Goal: Task Accomplishment & Management: Complete application form

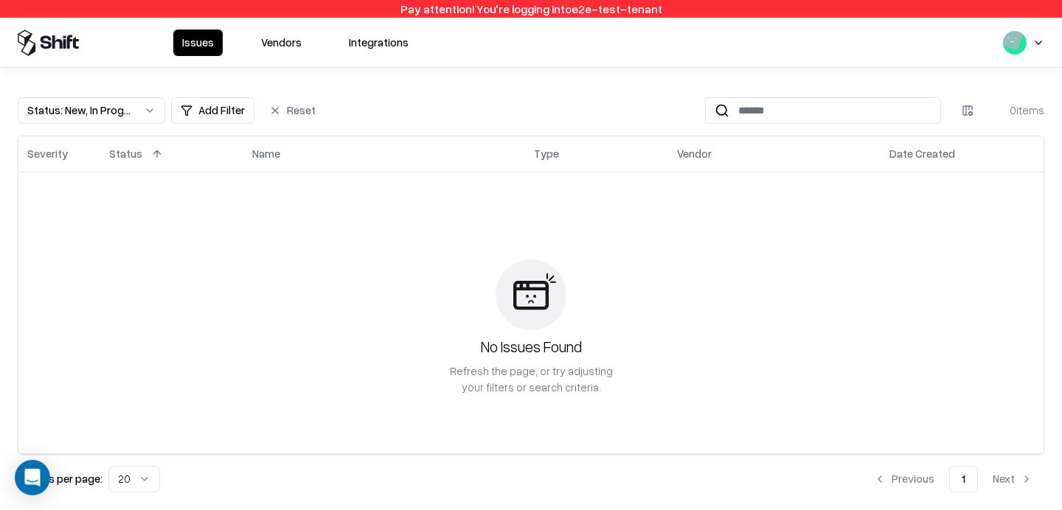
click at [271, 48] on button "Vendors" at bounding box center [281, 42] width 58 height 27
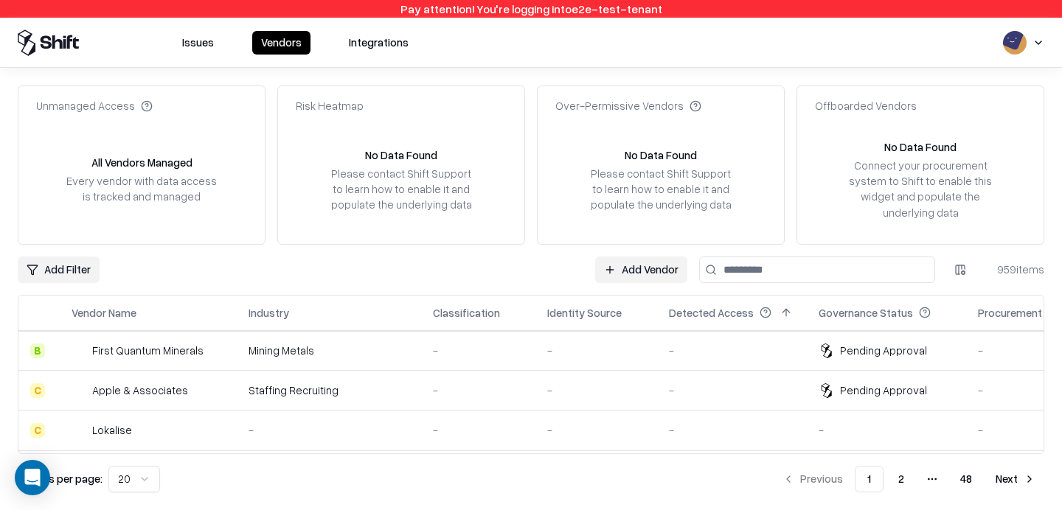
click at [815, 265] on input at bounding box center [817, 270] width 236 height 27
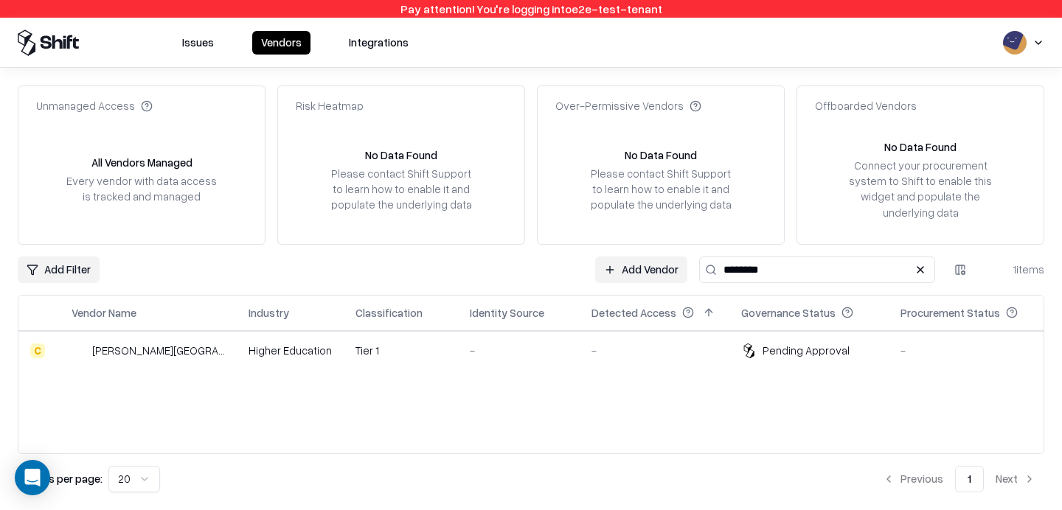
type input "********"
click at [355, 355] on div "Tier 1" at bounding box center [400, 350] width 91 height 15
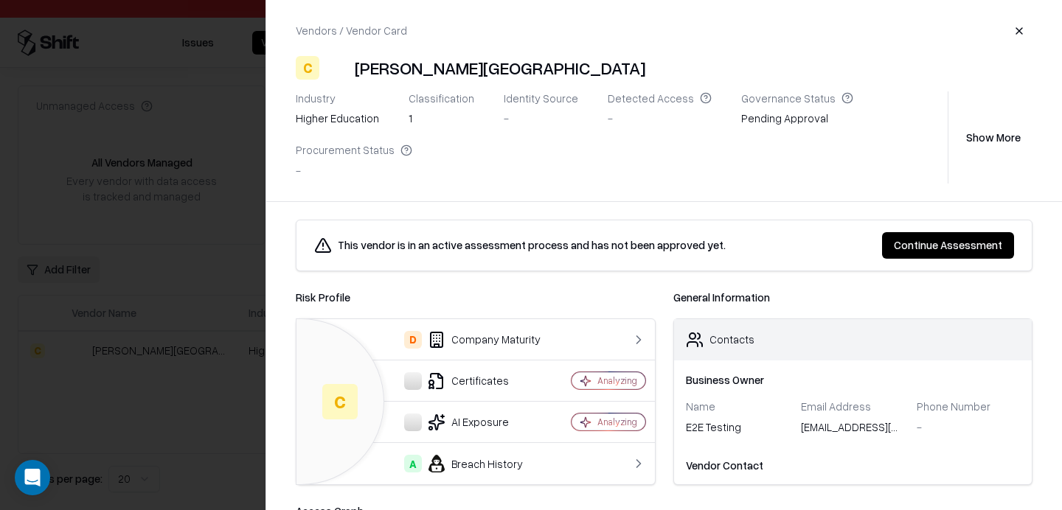
click at [919, 235] on button "Continue Assessment" at bounding box center [948, 245] width 132 height 27
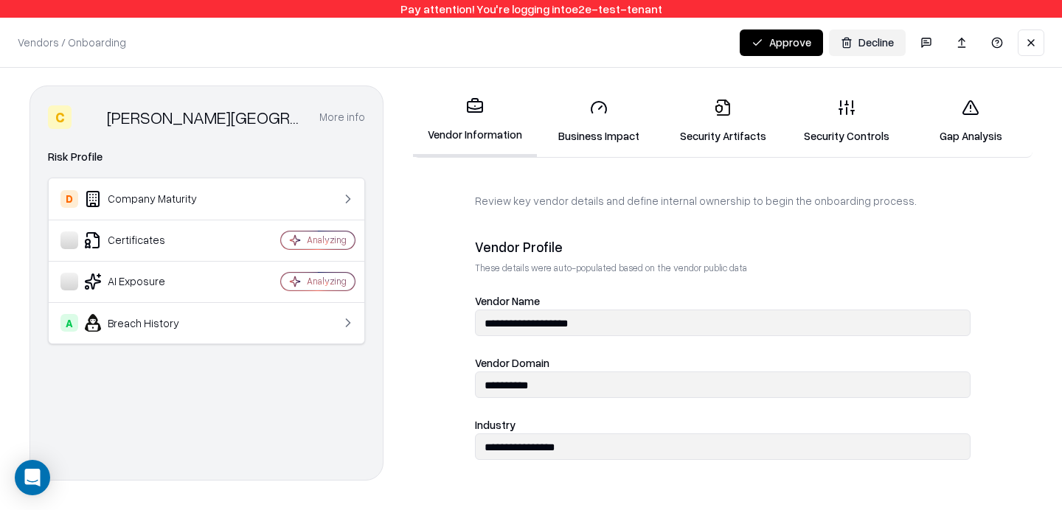
click at [771, 50] on button "Approve" at bounding box center [780, 42] width 83 height 27
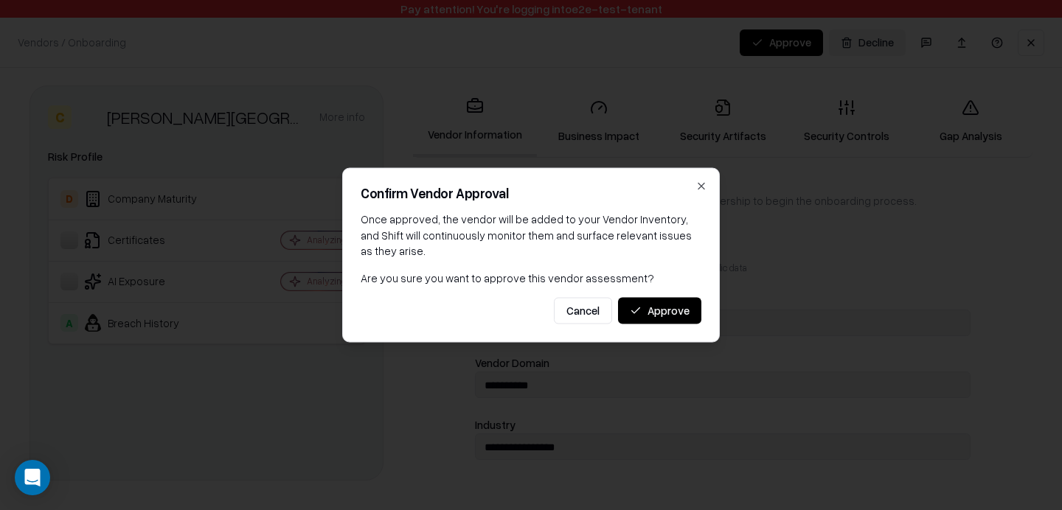
click at [671, 309] on button "Approve" at bounding box center [659, 310] width 83 height 27
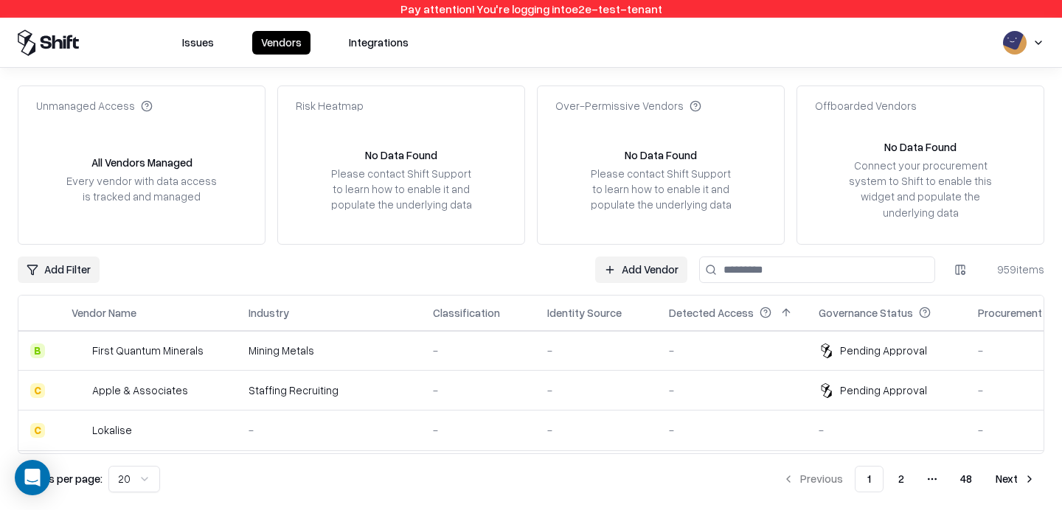
click at [616, 358] on div "-" at bounding box center [596, 350] width 98 height 15
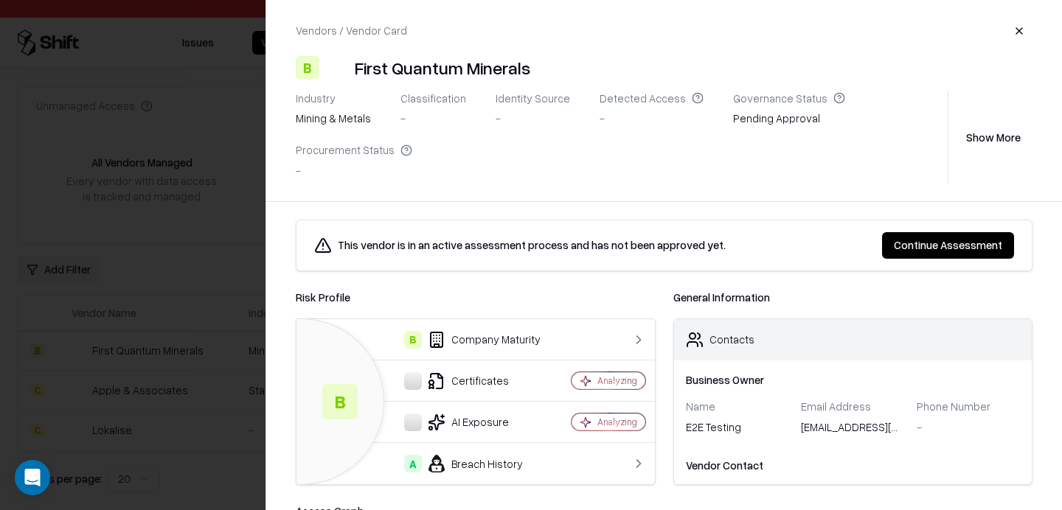
click at [174, 208] on div at bounding box center [531, 255] width 1062 height 510
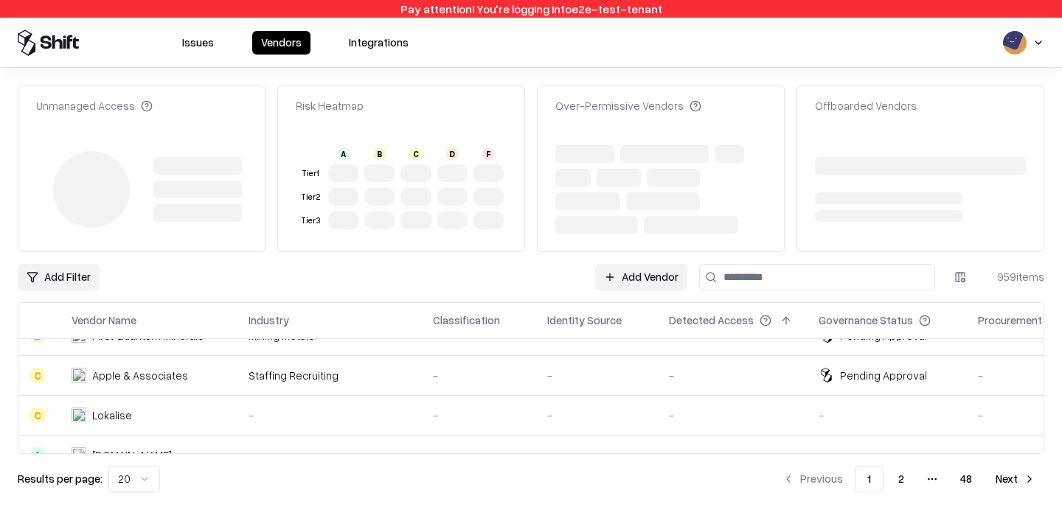
scroll to position [27, 0]
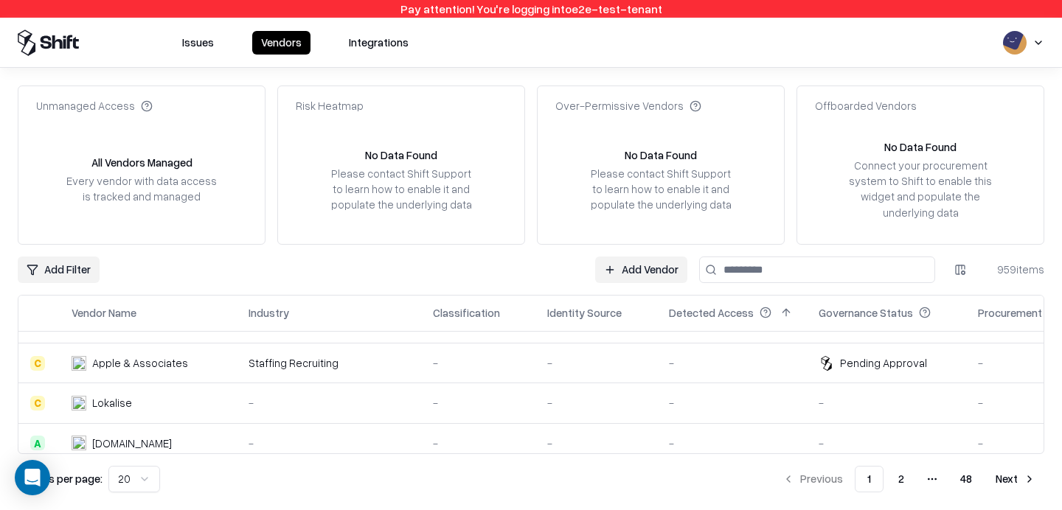
click at [810, 265] on input at bounding box center [817, 270] width 236 height 27
type input "********"
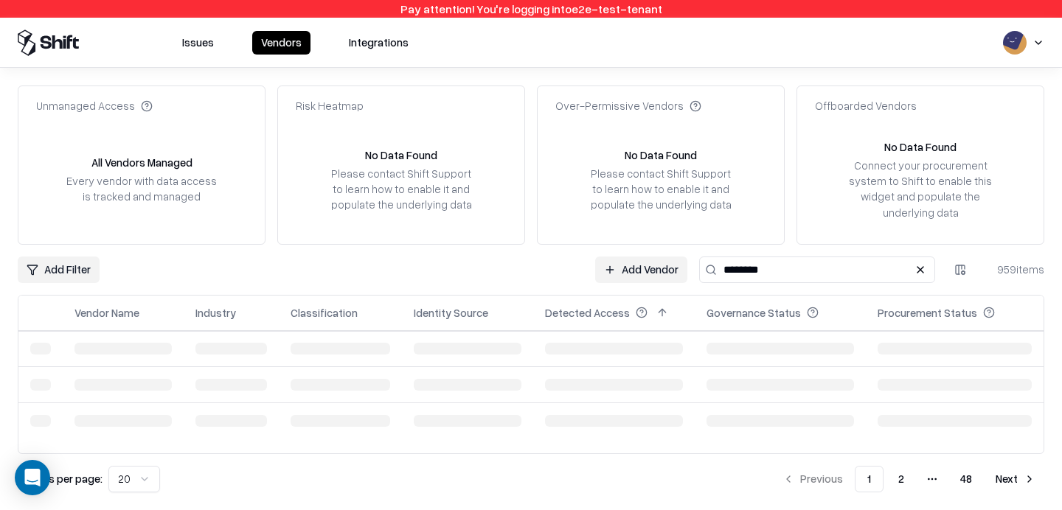
scroll to position [0, 0]
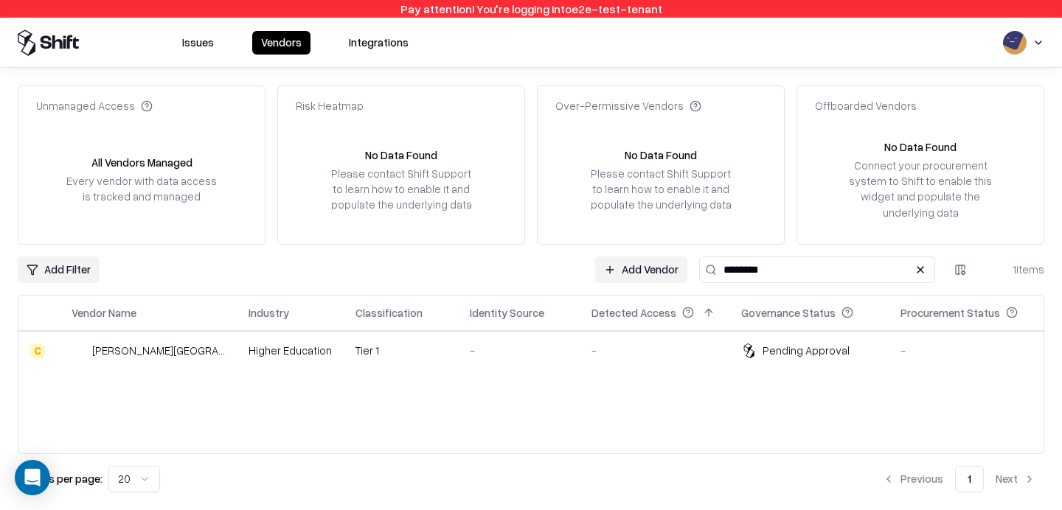
click at [729, 352] on td "Pending Approval" at bounding box center [808, 351] width 159 height 40
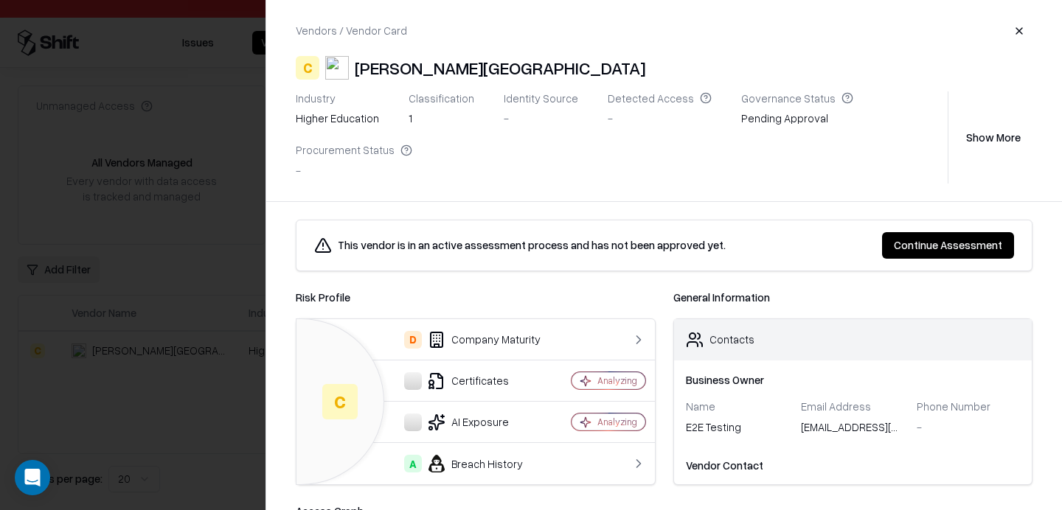
click at [895, 240] on button "Continue Assessment" at bounding box center [948, 245] width 132 height 27
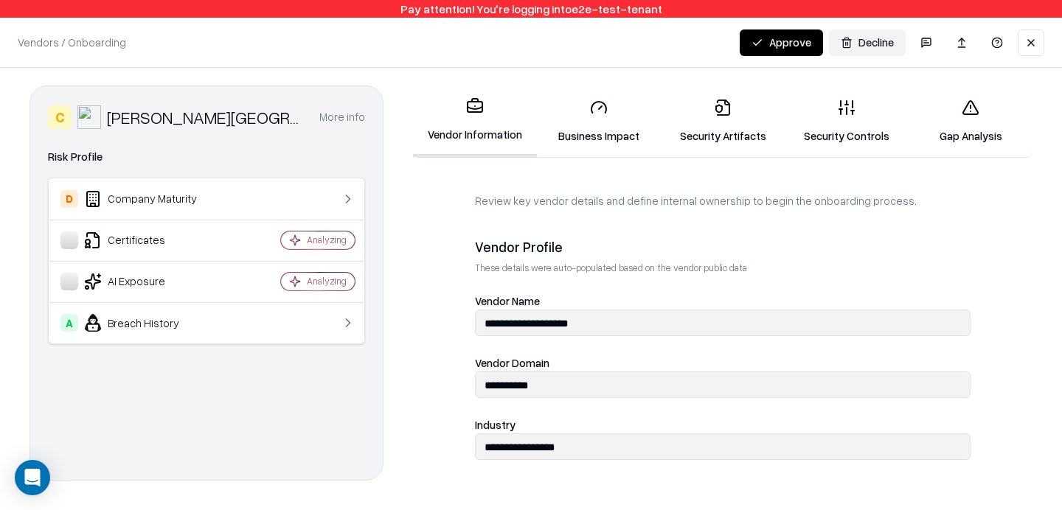
click at [759, 37] on button "Approve" at bounding box center [780, 42] width 83 height 27
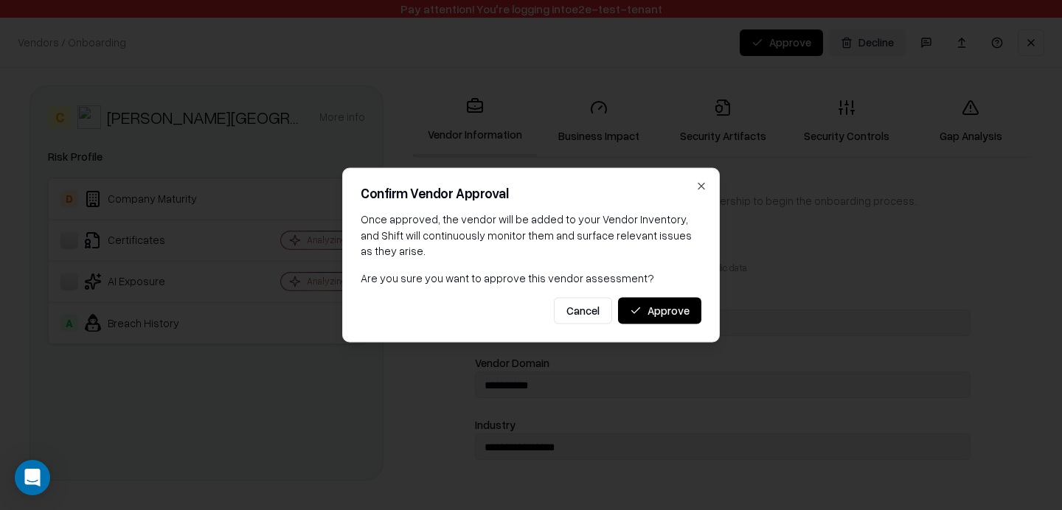
click at [661, 318] on button "Approve" at bounding box center [659, 310] width 83 height 27
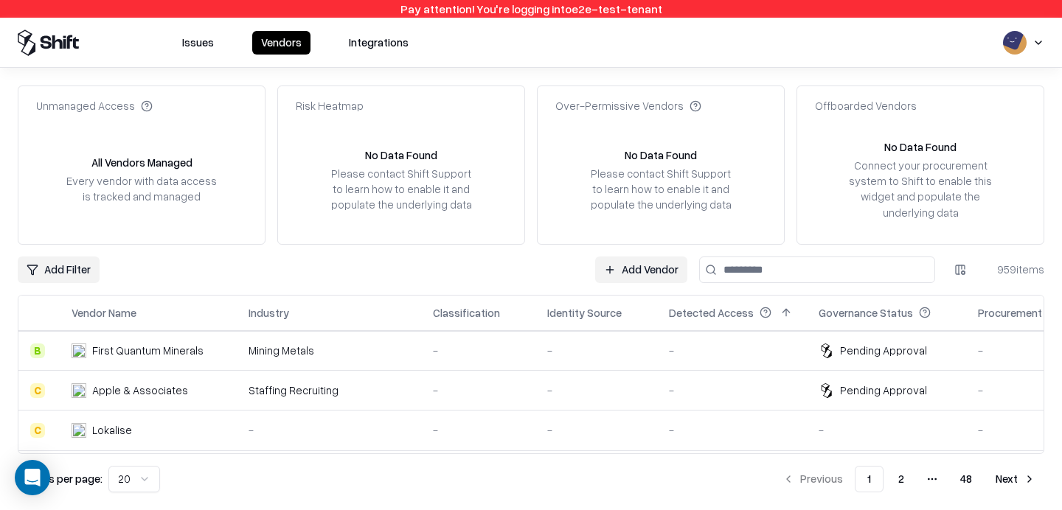
click at [762, 268] on input at bounding box center [817, 270] width 236 height 27
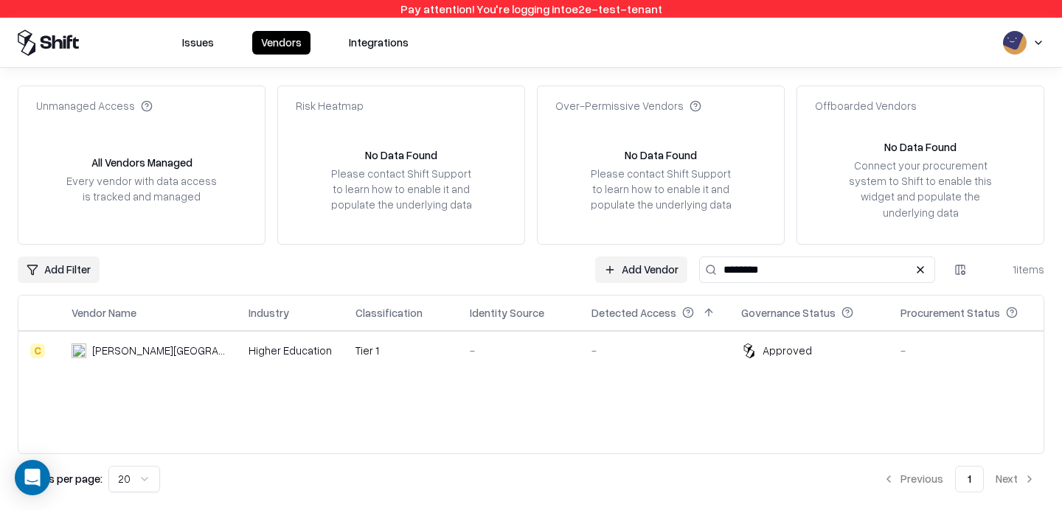
type input "********"
click at [591, 355] on div "-" at bounding box center [654, 350] width 126 height 15
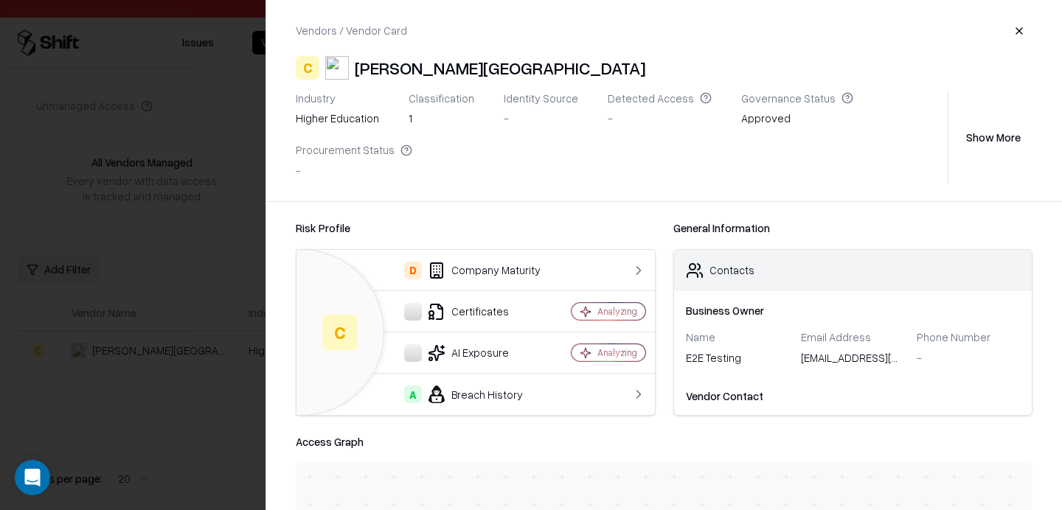
click at [1028, 38] on button "button" at bounding box center [1019, 31] width 27 height 27
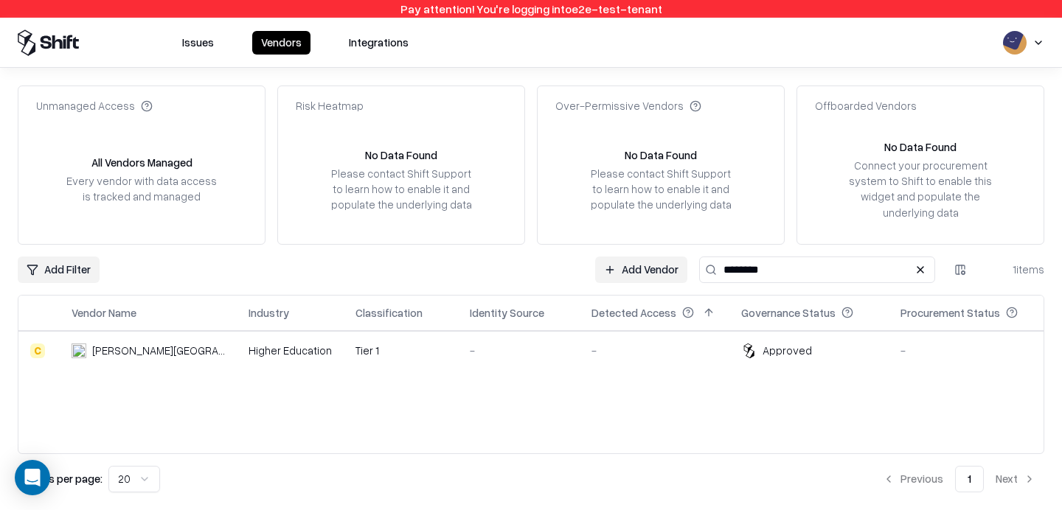
click at [658, 272] on link "Add Vendor" at bounding box center [641, 270] width 92 height 27
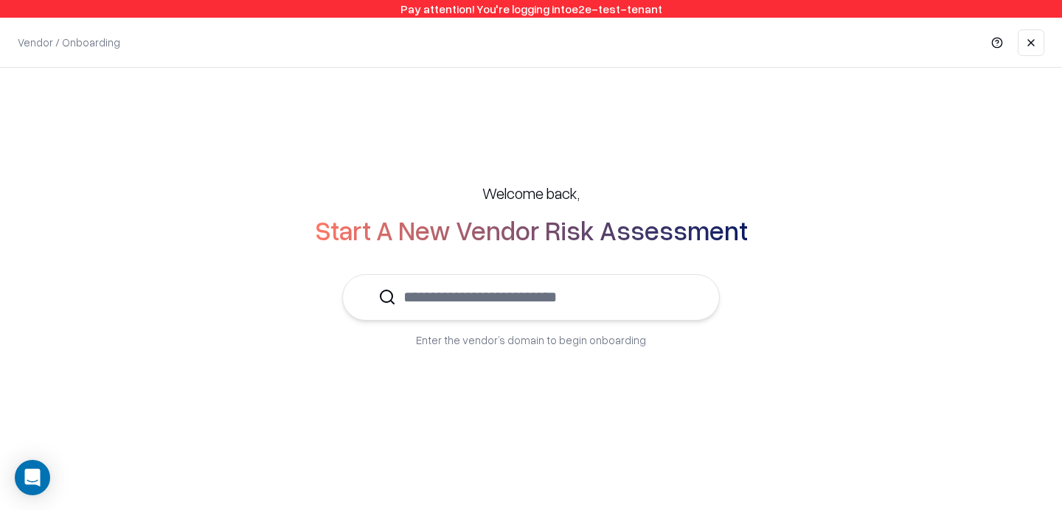
click at [593, 310] on input "text" at bounding box center [540, 297] width 288 height 45
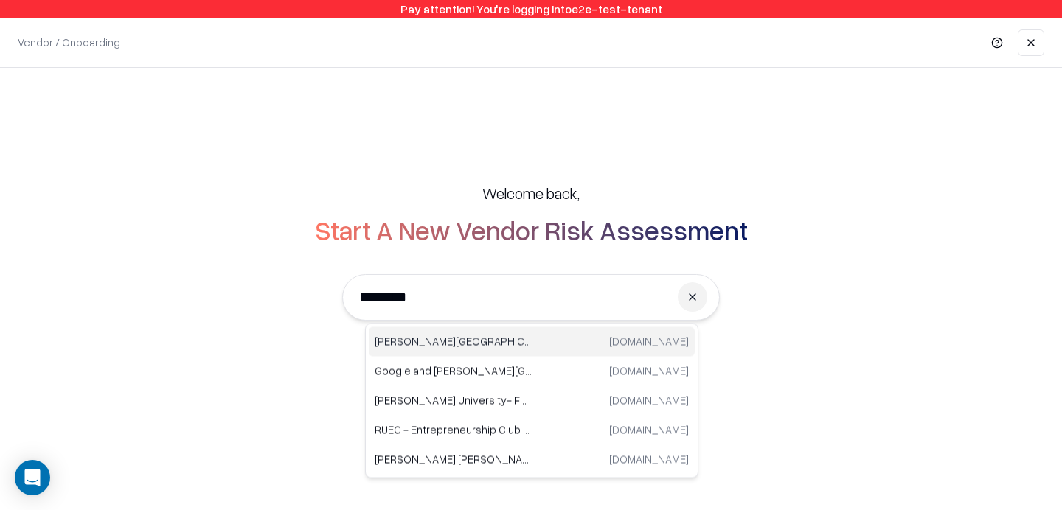
click at [452, 338] on p "[PERSON_NAME][GEOGRAPHIC_DATA]" at bounding box center [453, 341] width 157 height 15
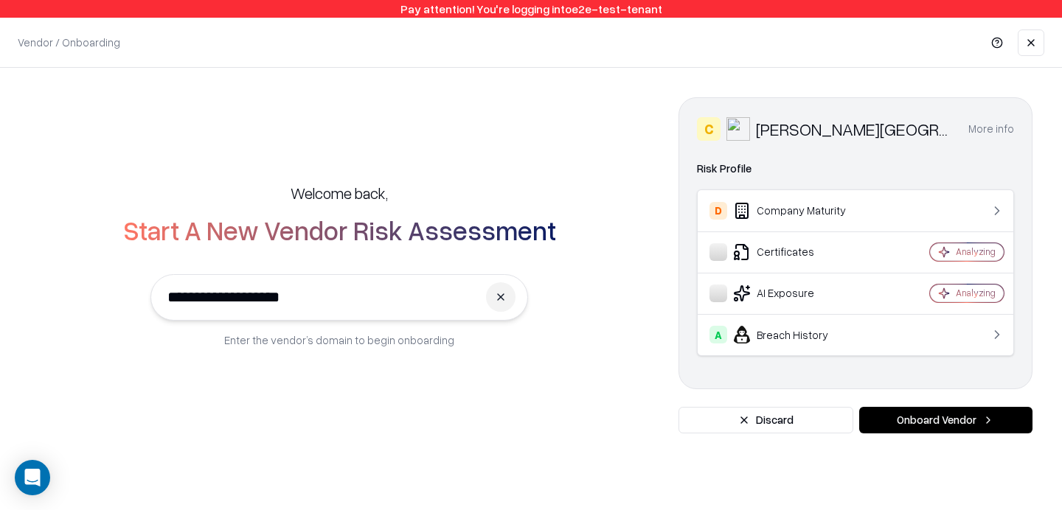
type input "**********"
click at [933, 420] on button "Onboard Vendor" at bounding box center [945, 420] width 173 height 27
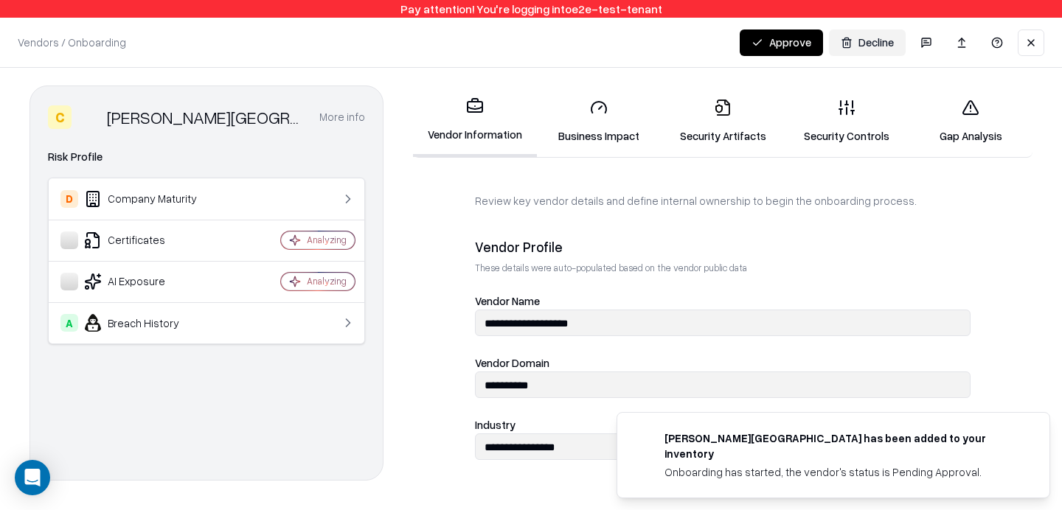
click at [834, 116] on link "Security Controls" at bounding box center [846, 121] width 124 height 69
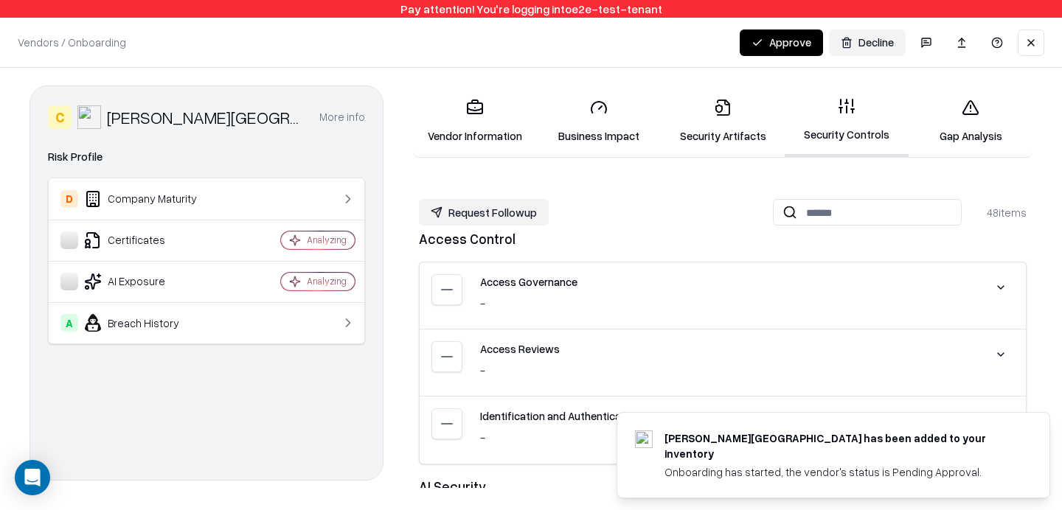
click at [486, 213] on button "Request Followup" at bounding box center [484, 212] width 130 height 27
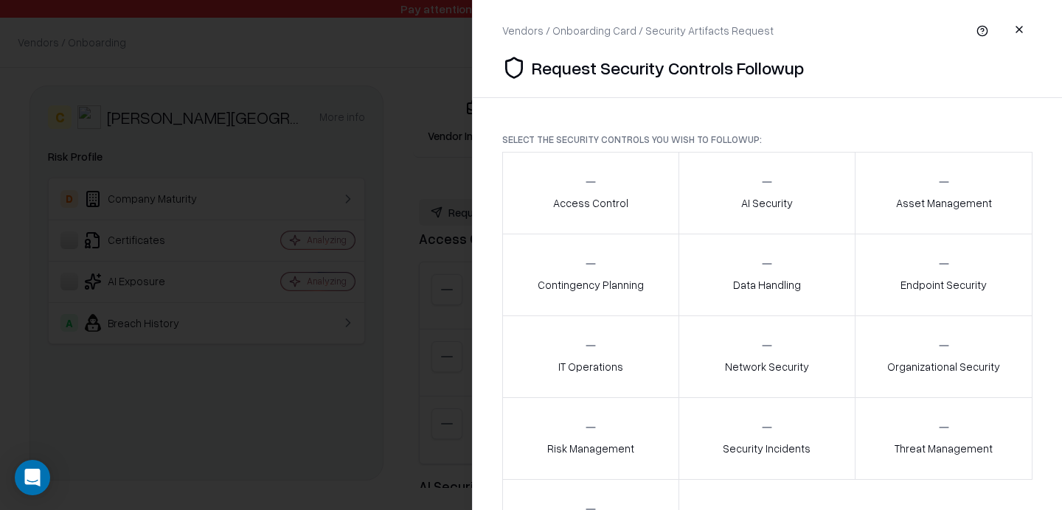
click at [348, 325] on div at bounding box center [531, 255] width 1062 height 510
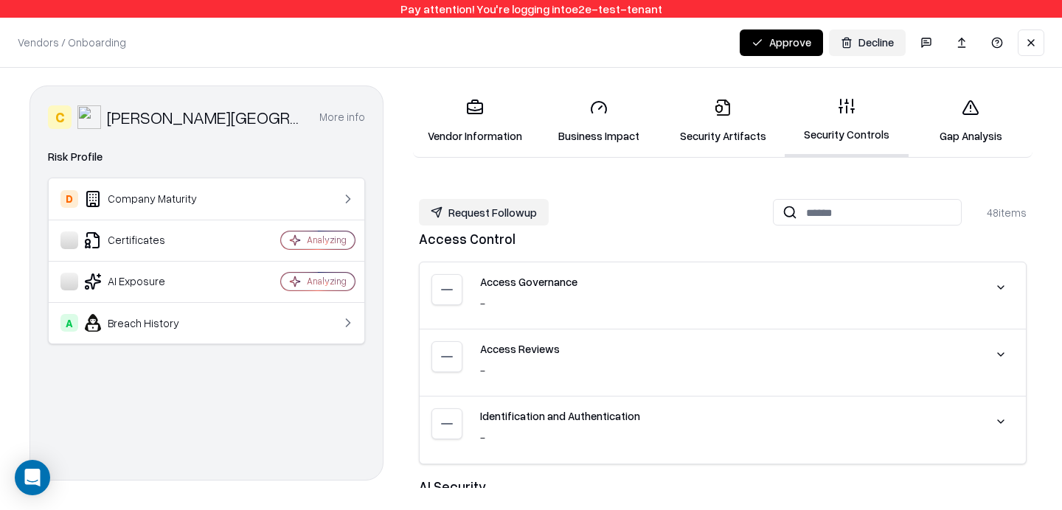
click at [348, 325] on icon at bounding box center [349, 322] width 4 height 7
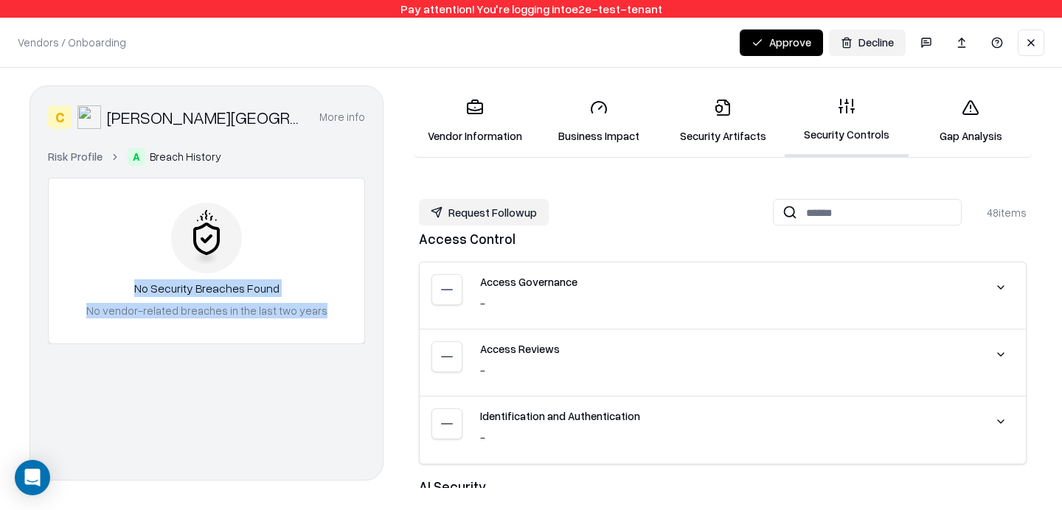
click at [861, 128] on link "Security Controls" at bounding box center [846, 122] width 124 height 72
click at [517, 220] on button "Request Followup" at bounding box center [484, 212] width 130 height 27
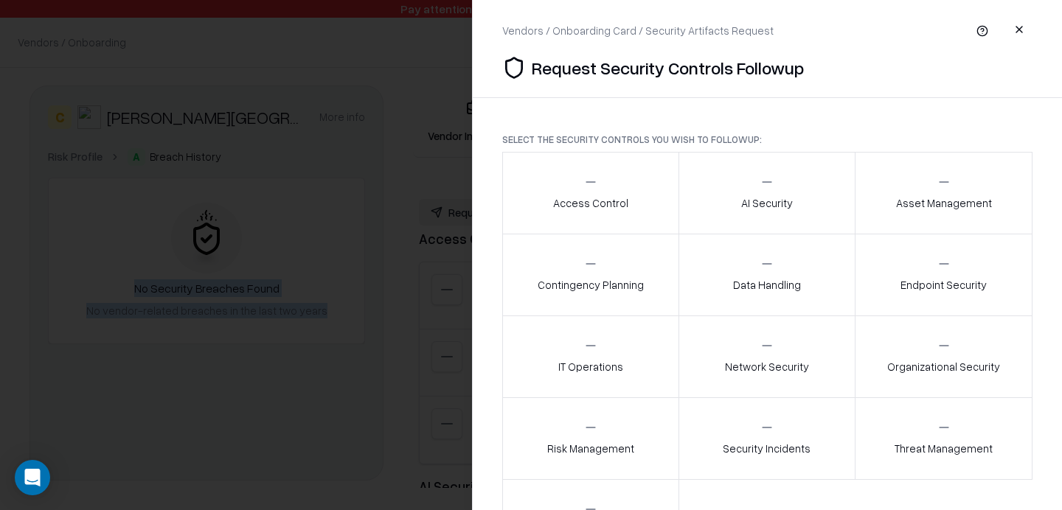
click at [936, 118] on div "Select the security controls you wish to followup: Access Control AI Security A…" at bounding box center [767, 338] width 589 height 481
drag, startPoint x: 774, startPoint y: 293, endPoint x: 829, endPoint y: 179, distance: 126.9
click at [829, 183] on div "Access Control AI Security Asset Management Contingency Planning Data Handling …" at bounding box center [767, 357] width 530 height 410
click at [888, 86] on div "Vendors / Onboarding Card / Security Artifacts Request Request Security Control…" at bounding box center [767, 48] width 589 height 97
click at [823, 488] on div "Access Control AI Security Asset Management Contingency Planning Data Handling …" at bounding box center [767, 357] width 530 height 410
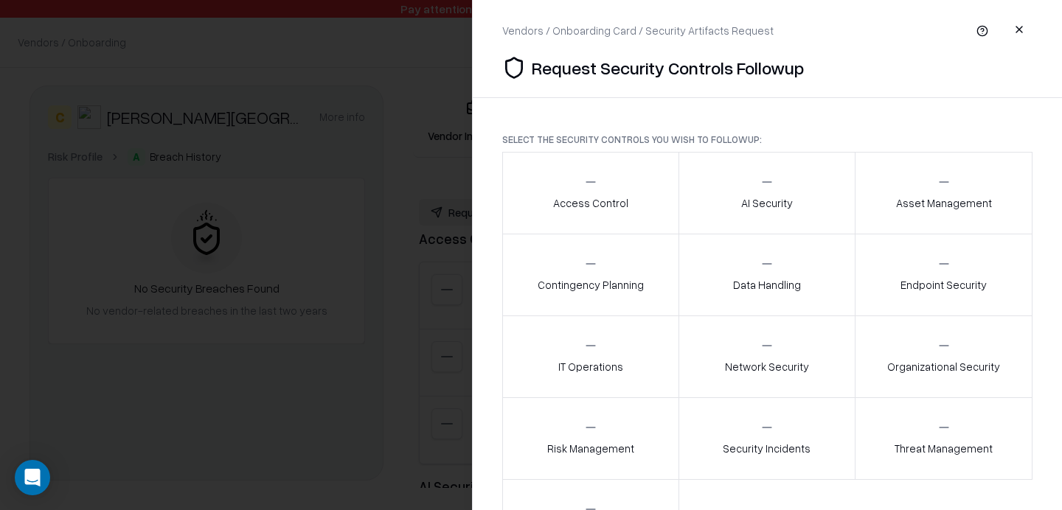
click at [1014, 505] on div "Access Control AI Security Asset Management Contingency Planning Data Handling …" at bounding box center [767, 357] width 530 height 410
click at [27, 182] on div at bounding box center [531, 255] width 1062 height 510
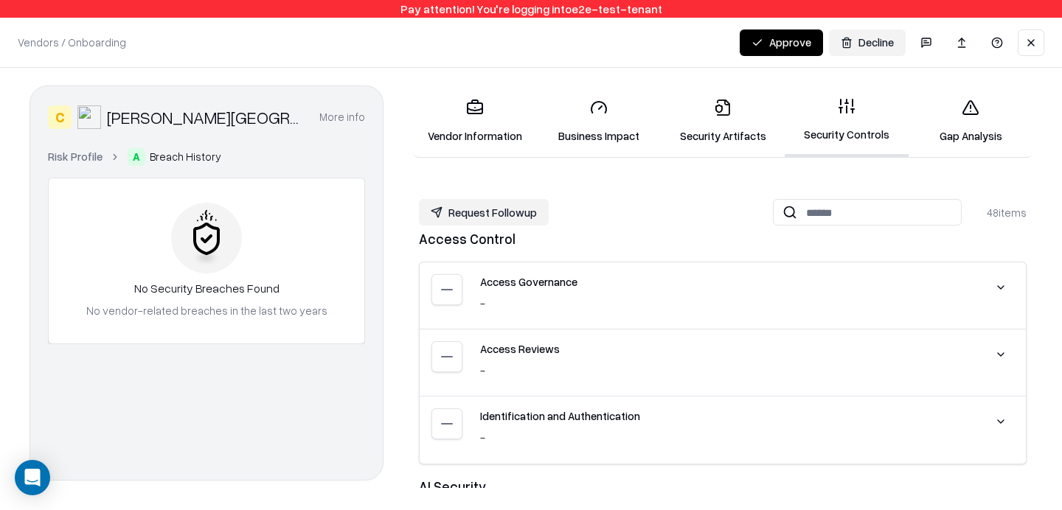
click at [761, 46] on button "Approve" at bounding box center [780, 42] width 83 height 27
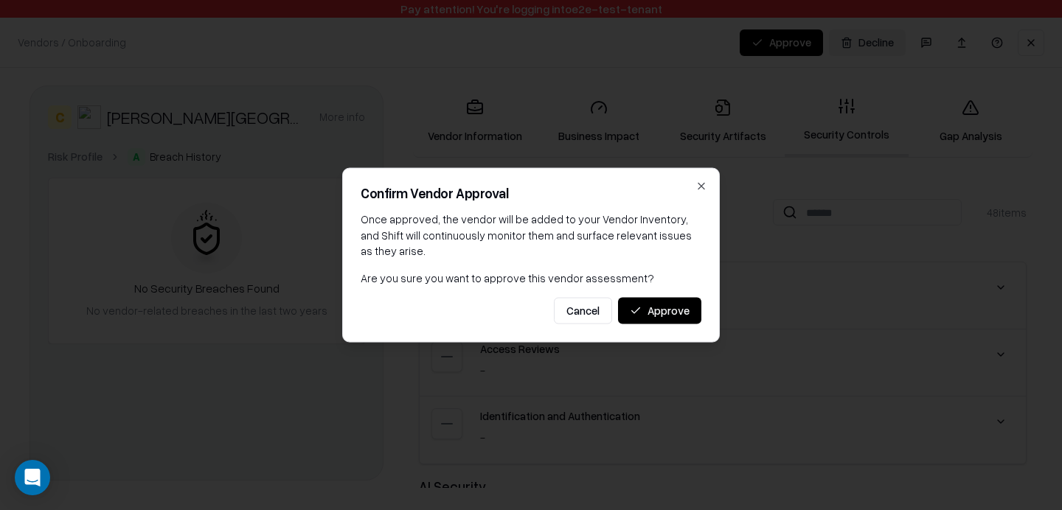
click at [667, 302] on button "Approve" at bounding box center [659, 310] width 83 height 27
click at [664, 310] on button "Approve" at bounding box center [659, 310] width 83 height 27
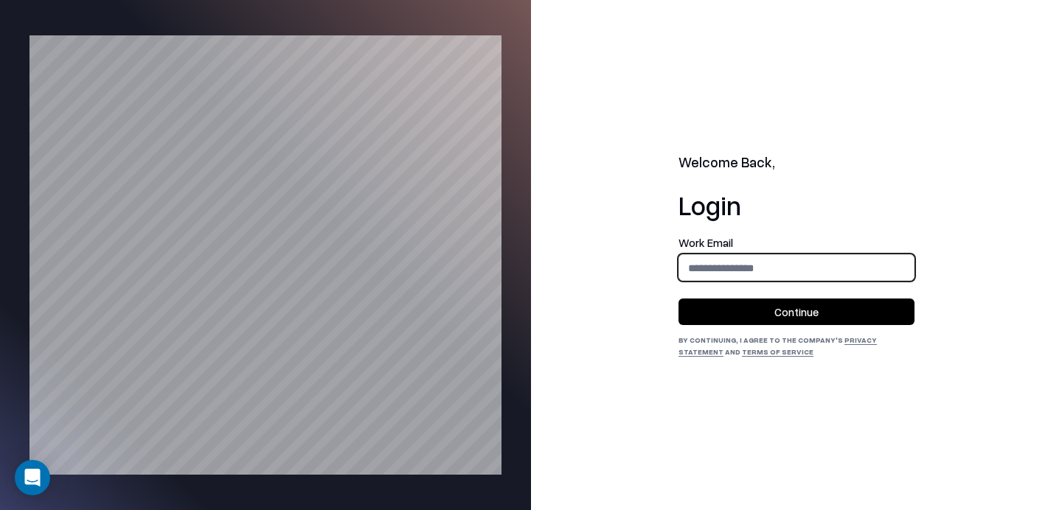
click at [740, 278] on input "email" at bounding box center [796, 267] width 234 height 27
type input "**********"
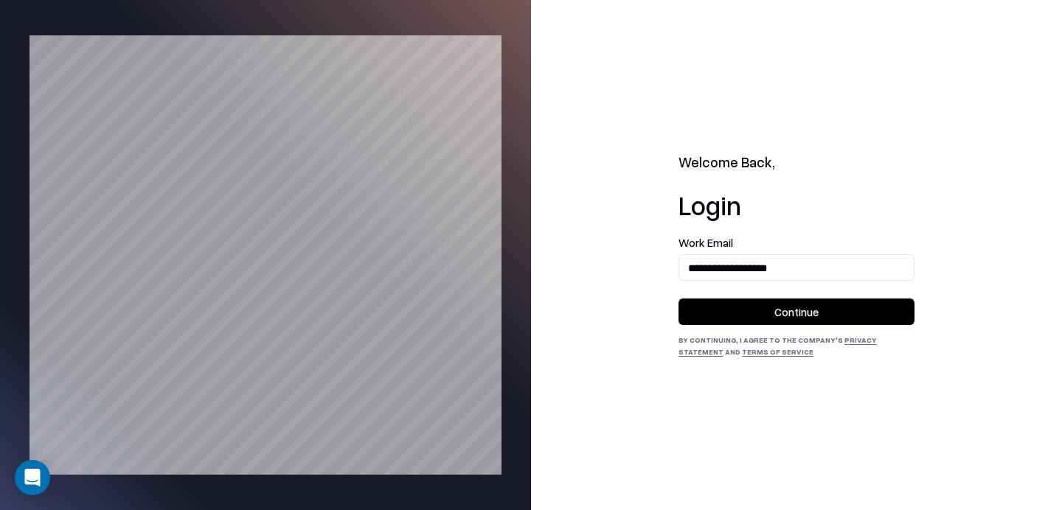
click at [788, 314] on button "Continue" at bounding box center [796, 312] width 236 height 27
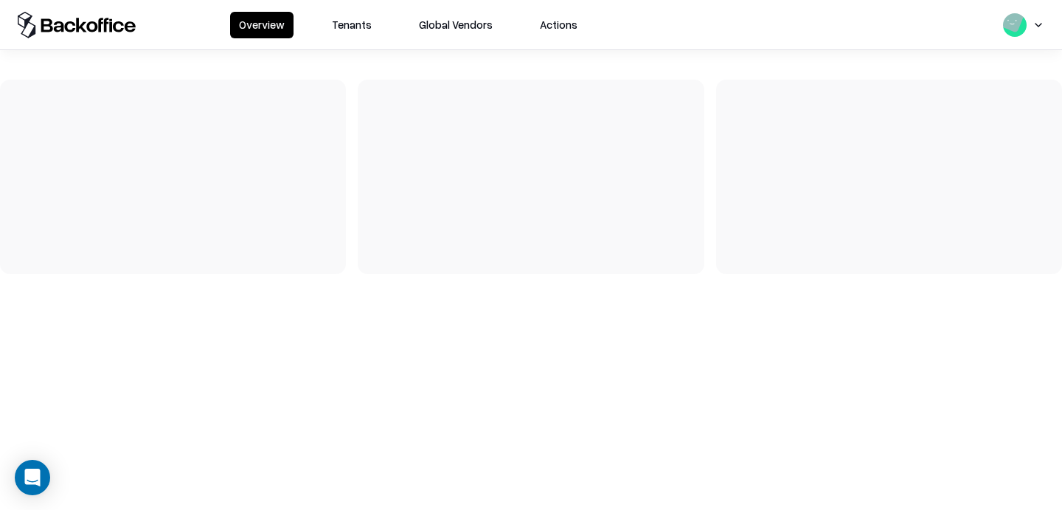
click at [355, 17] on button "Tenants" at bounding box center [352, 25] width 58 height 27
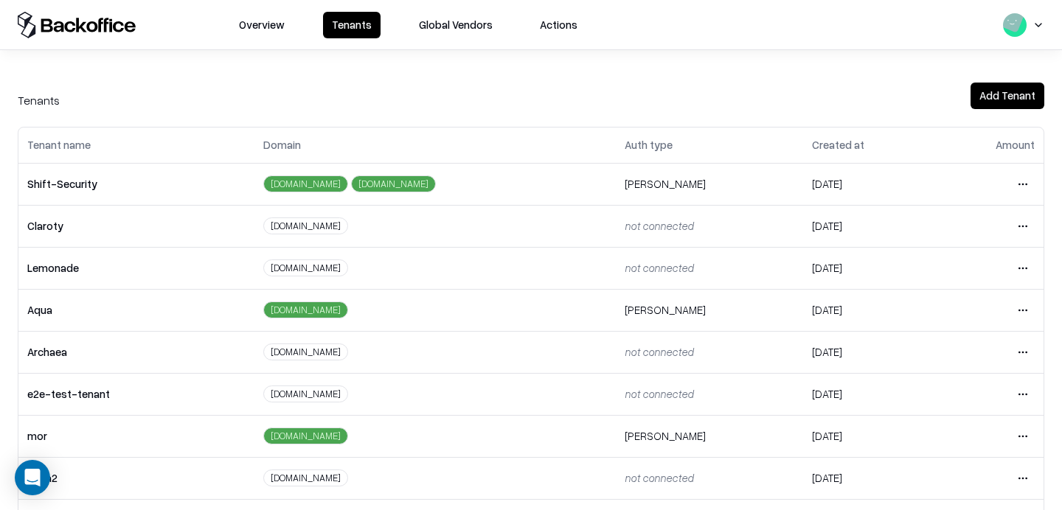
scroll to position [60, 0]
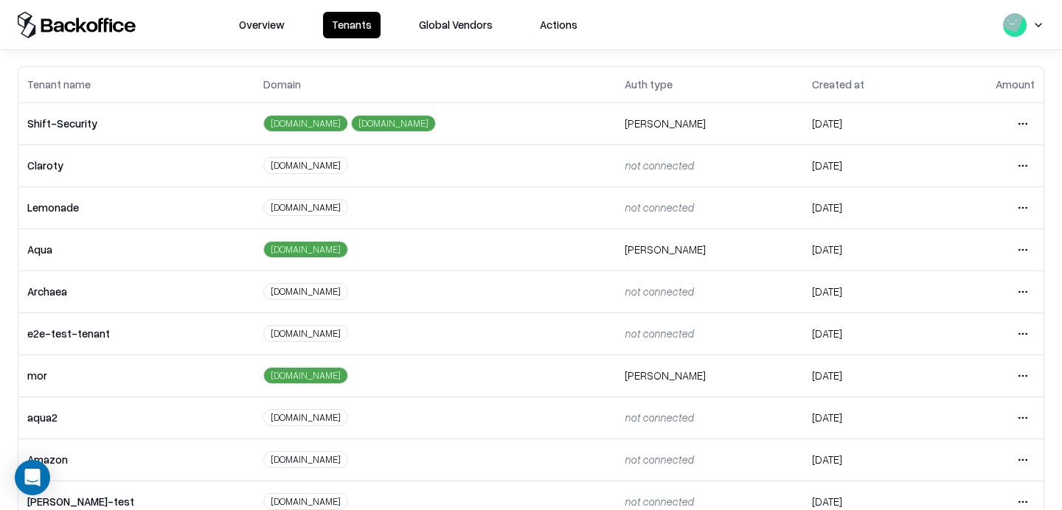
click at [1029, 326] on html "Overview Tenants Global Vendors Actions Tenants Add Tenant Tenant name Domain A…" at bounding box center [531, 255] width 1062 height 510
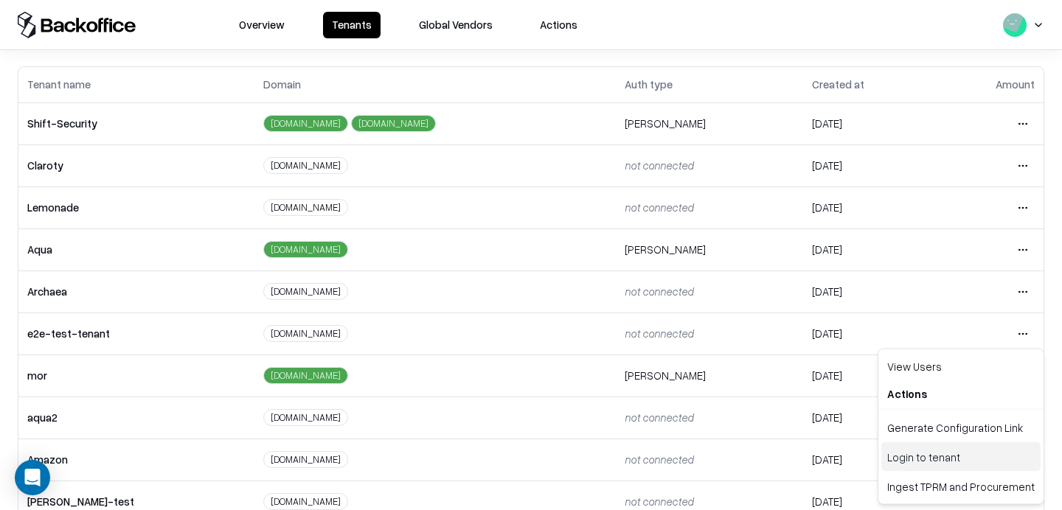
click at [907, 458] on div "Login to tenant" at bounding box center [960, 456] width 159 height 29
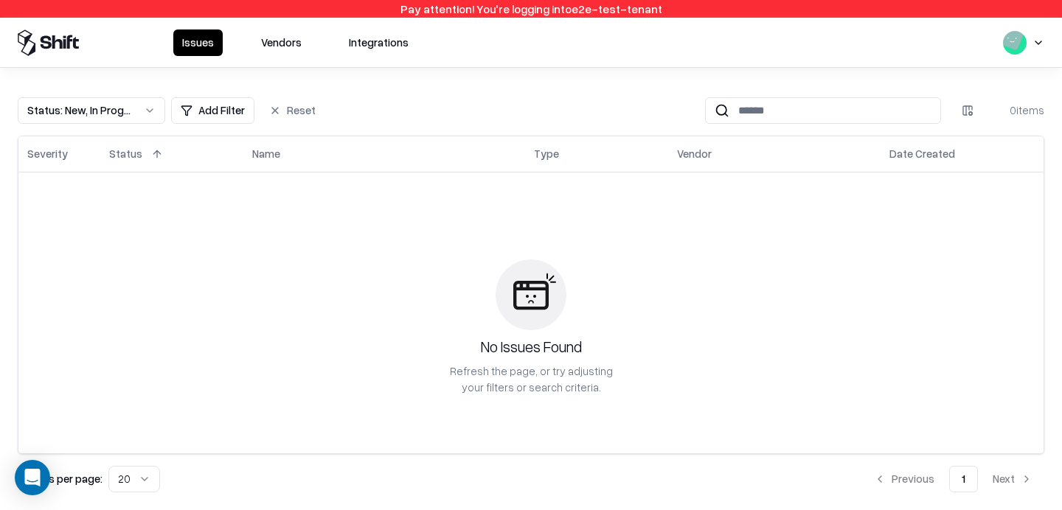
click at [288, 43] on button "Vendors" at bounding box center [281, 42] width 58 height 27
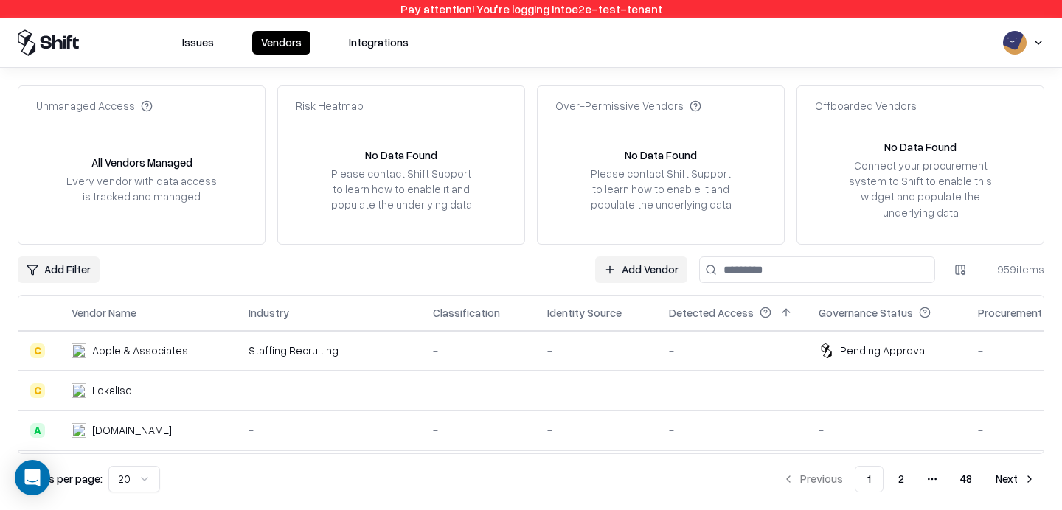
click at [781, 269] on input at bounding box center [817, 270] width 236 height 27
type input "*"
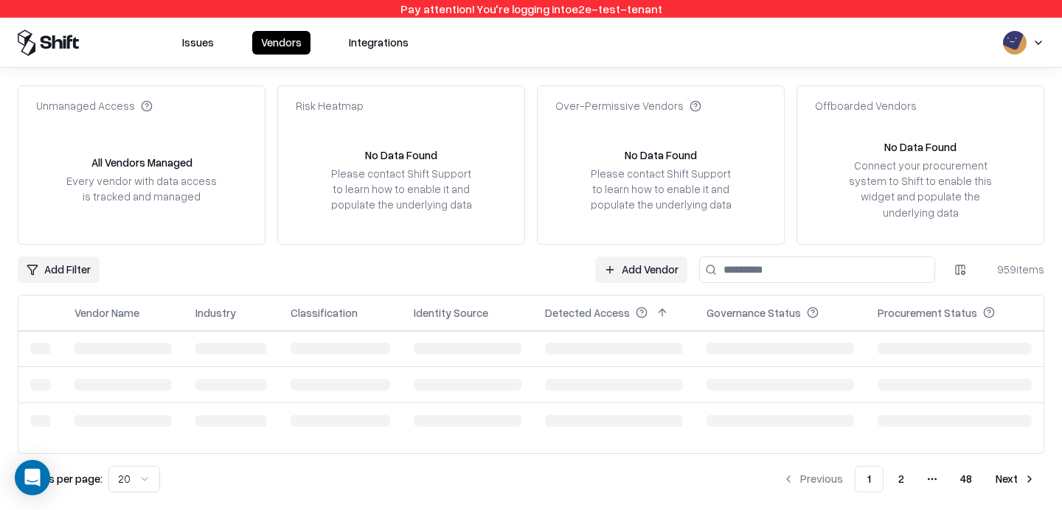
type input "*"
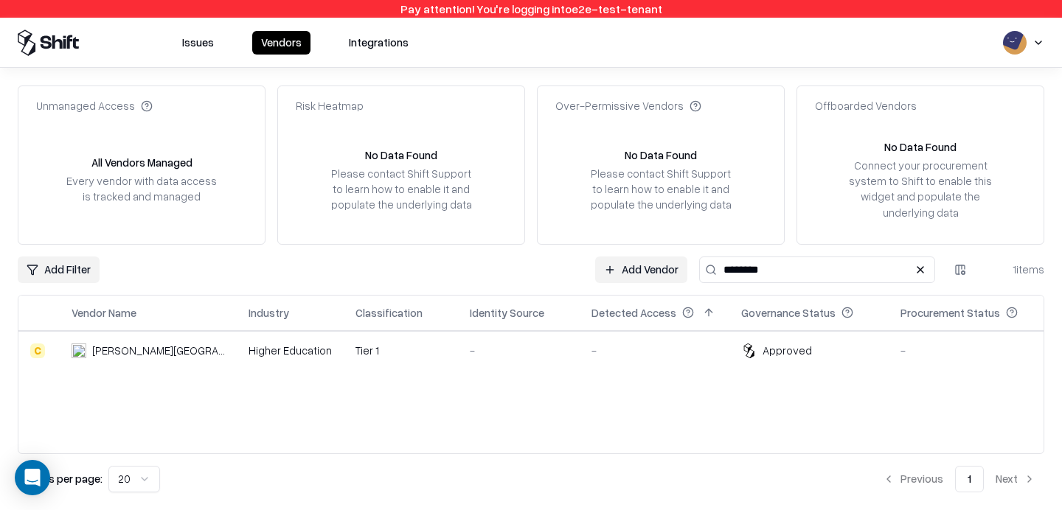
type input "********"
click at [421, 346] on td "Tier 1" at bounding box center [401, 351] width 114 height 40
click at [470, 352] on div "-" at bounding box center [519, 350] width 98 height 15
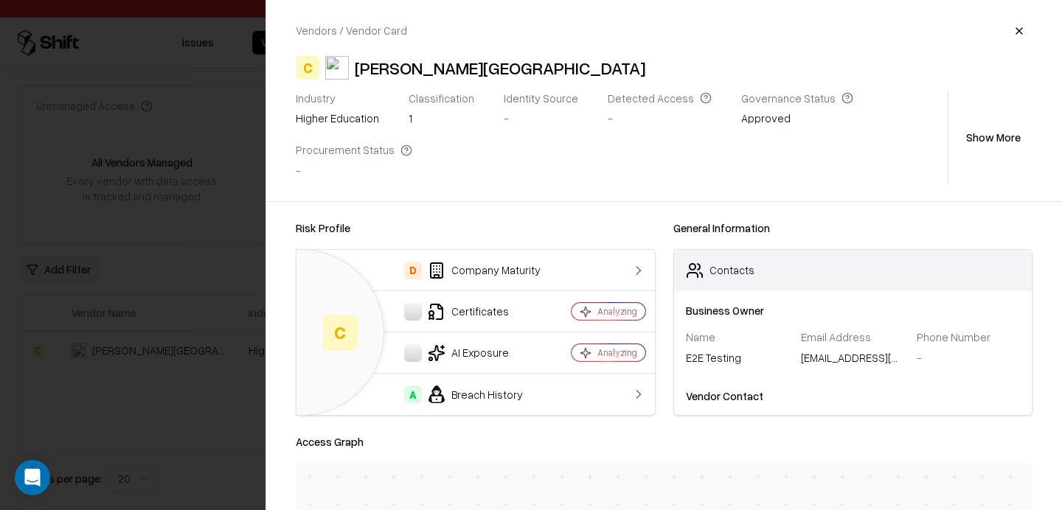
click at [166, 391] on div at bounding box center [531, 255] width 1062 height 510
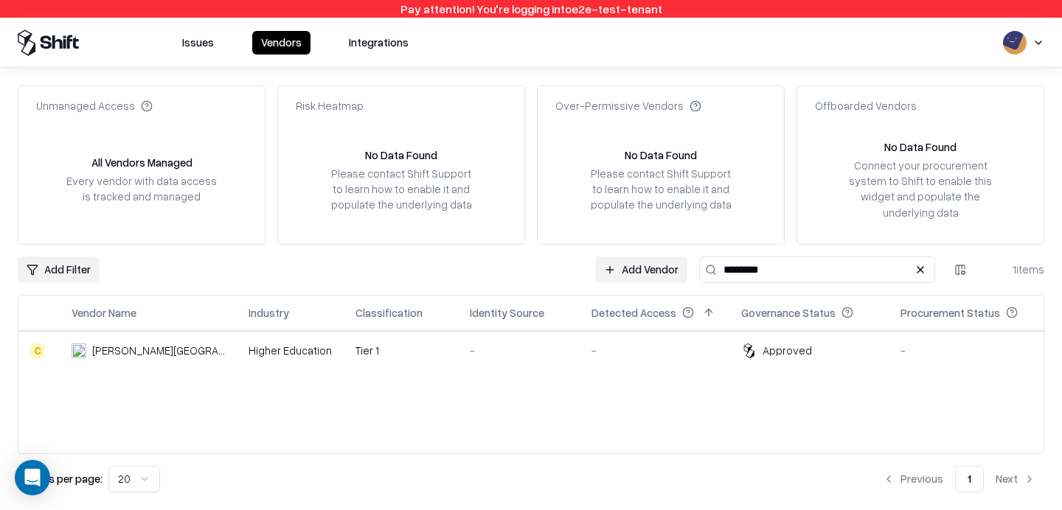
click at [610, 361] on td "-" at bounding box center [654, 351] width 150 height 40
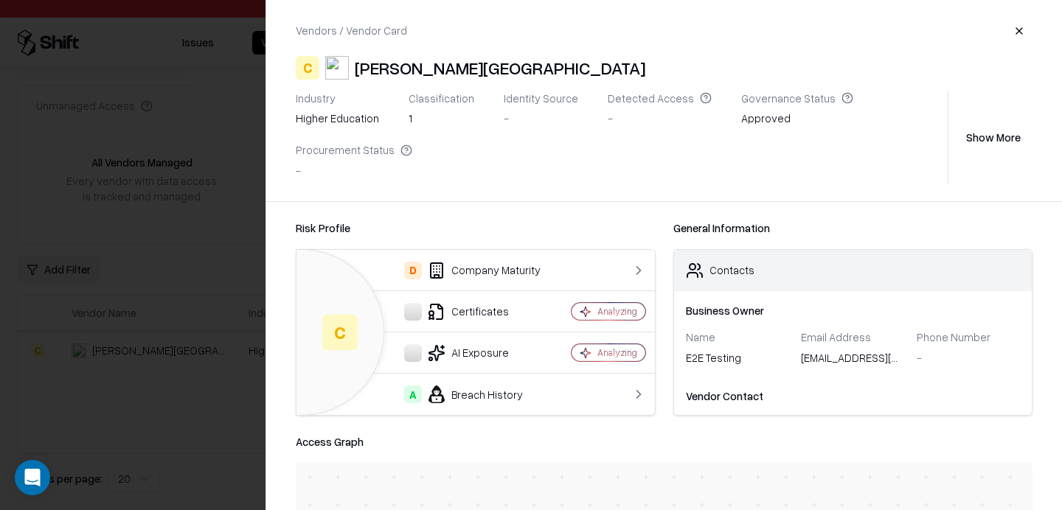
click at [221, 394] on div at bounding box center [531, 255] width 1062 height 510
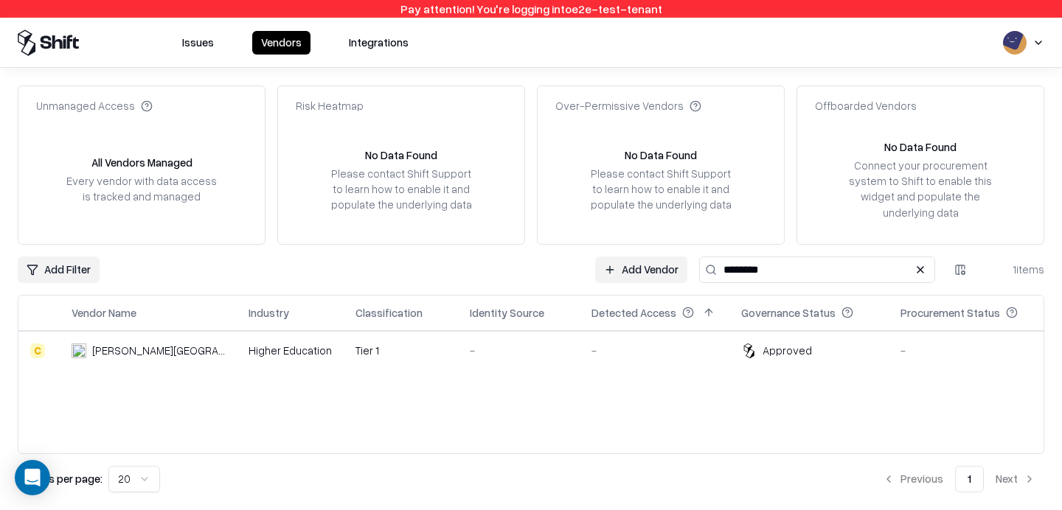
click at [919, 271] on button at bounding box center [920, 270] width 18 height 18
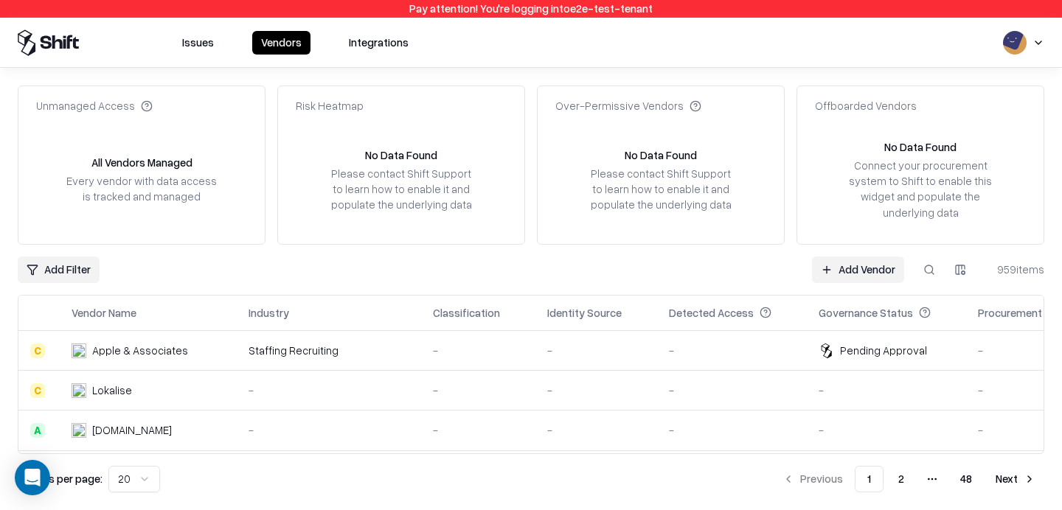
click at [932, 277] on button at bounding box center [929, 270] width 27 height 27
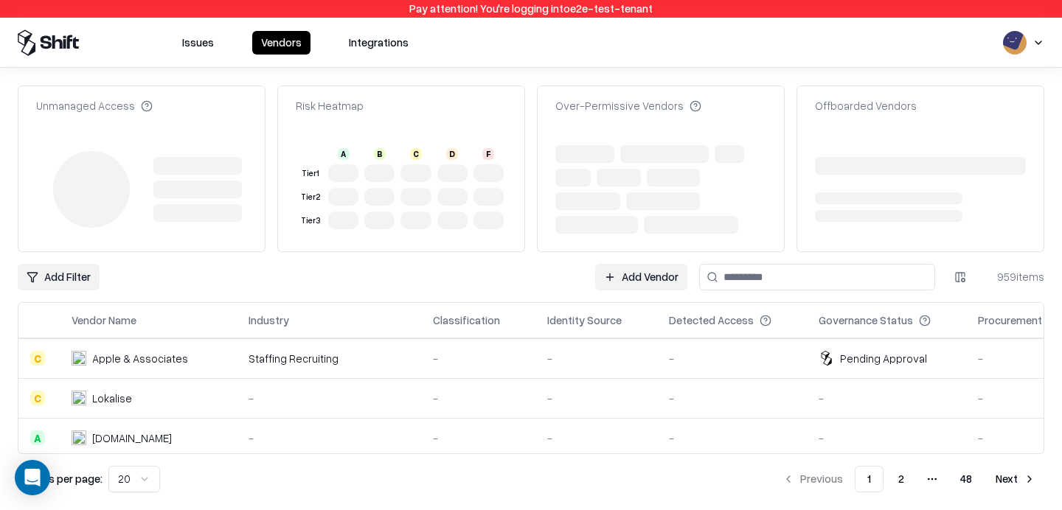
click at [553, 278] on div "Add Filter Add Vendor 959 items" at bounding box center [531, 277] width 1026 height 27
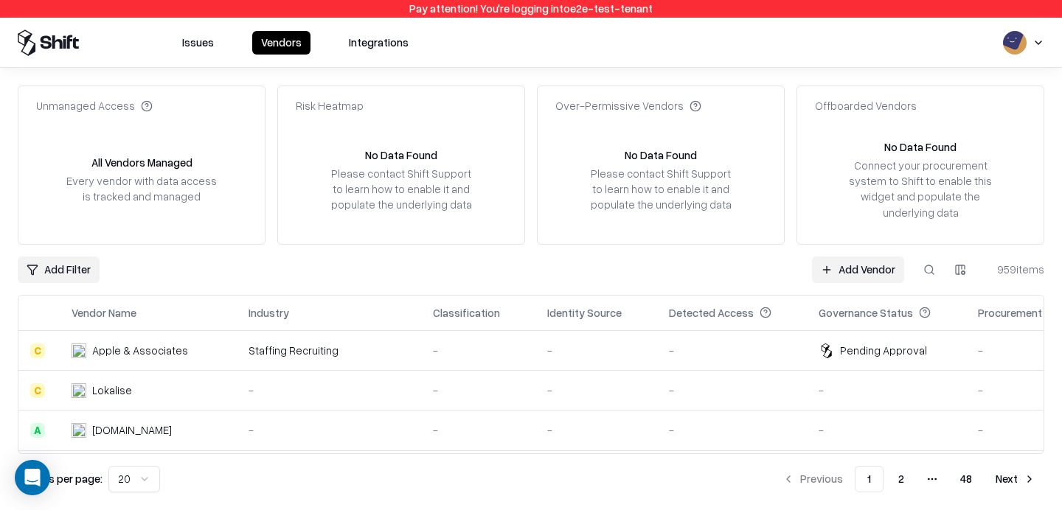
click at [927, 271] on button at bounding box center [929, 270] width 27 height 27
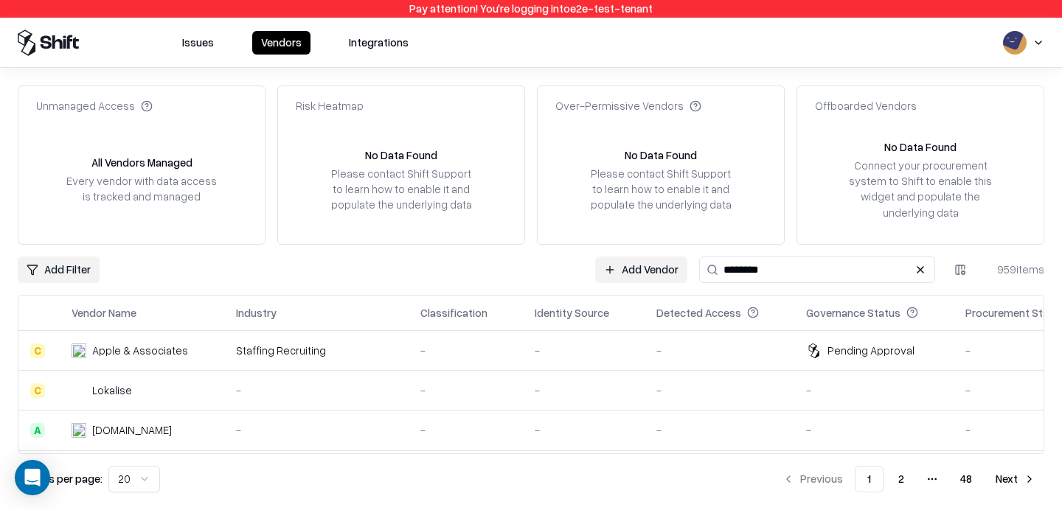
type input "********"
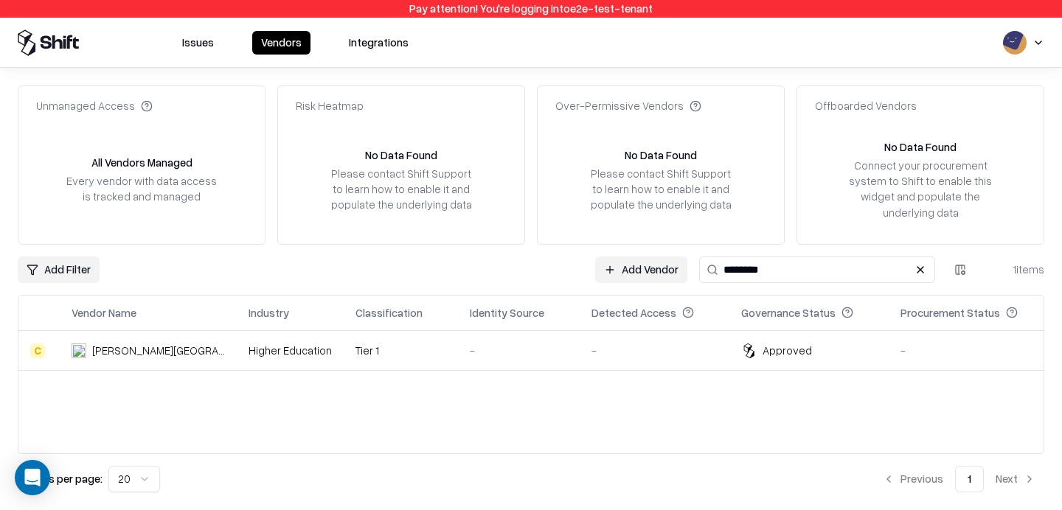
click at [344, 361] on td "Tier 1" at bounding box center [401, 351] width 114 height 40
click at [911, 273] on button at bounding box center [920, 270] width 18 height 18
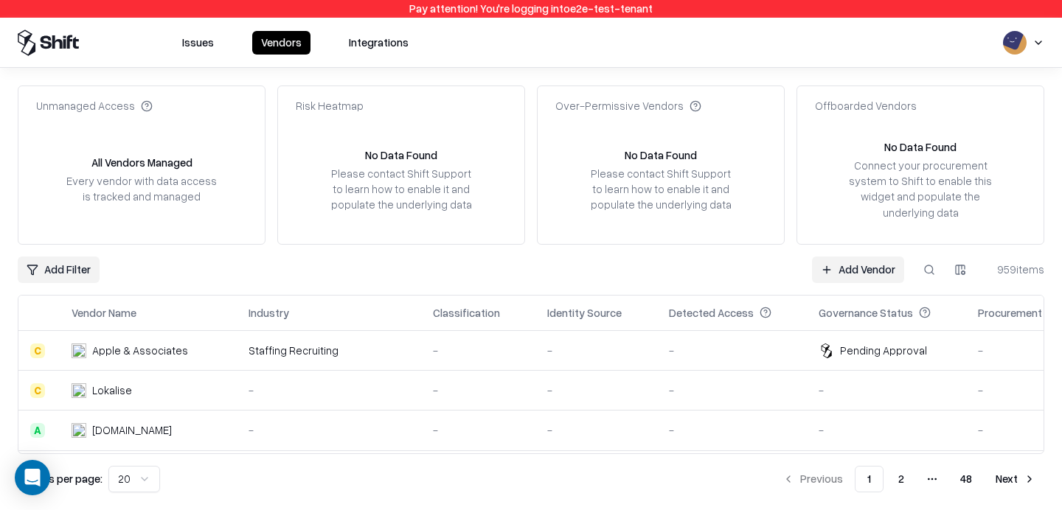
click at [834, 275] on link "Add Vendor" at bounding box center [858, 270] width 92 height 27
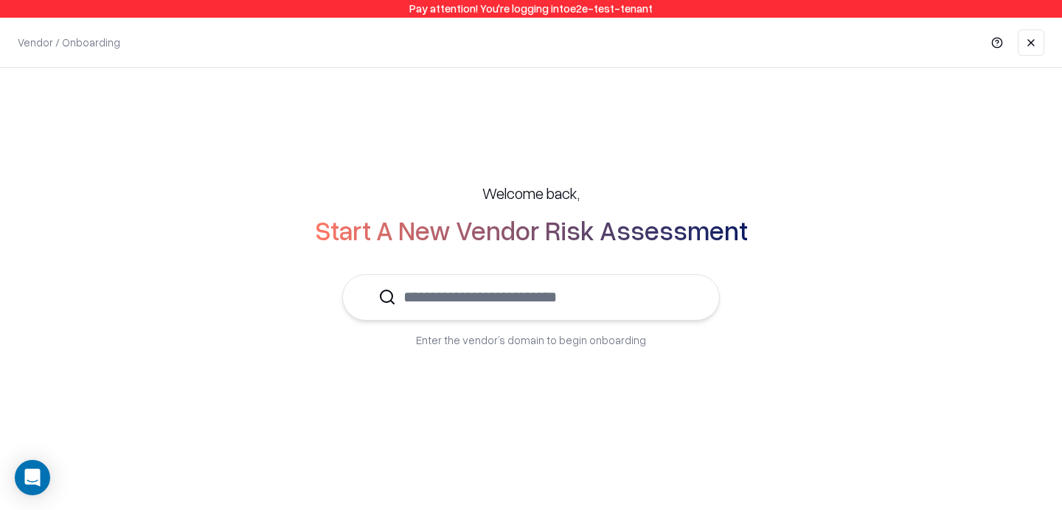
click at [506, 282] on input "text" at bounding box center [540, 297] width 288 height 45
click at [1023, 43] on link at bounding box center [1030, 42] width 27 height 27
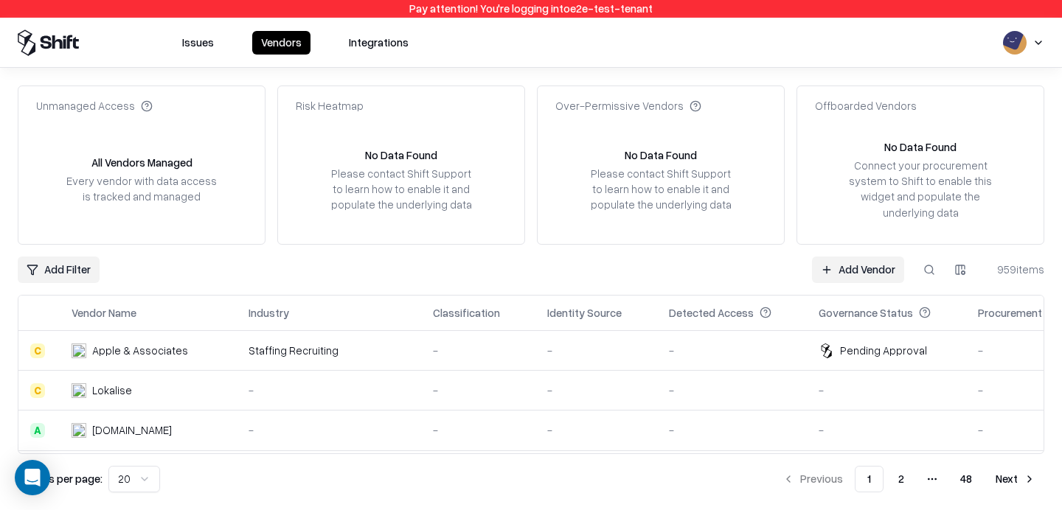
click at [939, 257] on button at bounding box center [929, 270] width 27 height 27
type input "********"
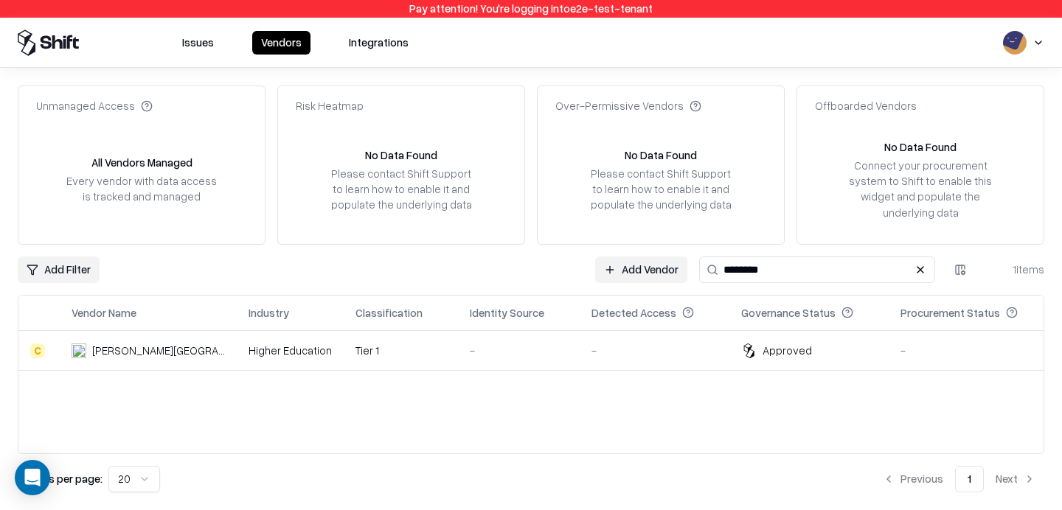
click at [660, 272] on link "Add Vendor" at bounding box center [641, 270] width 92 height 27
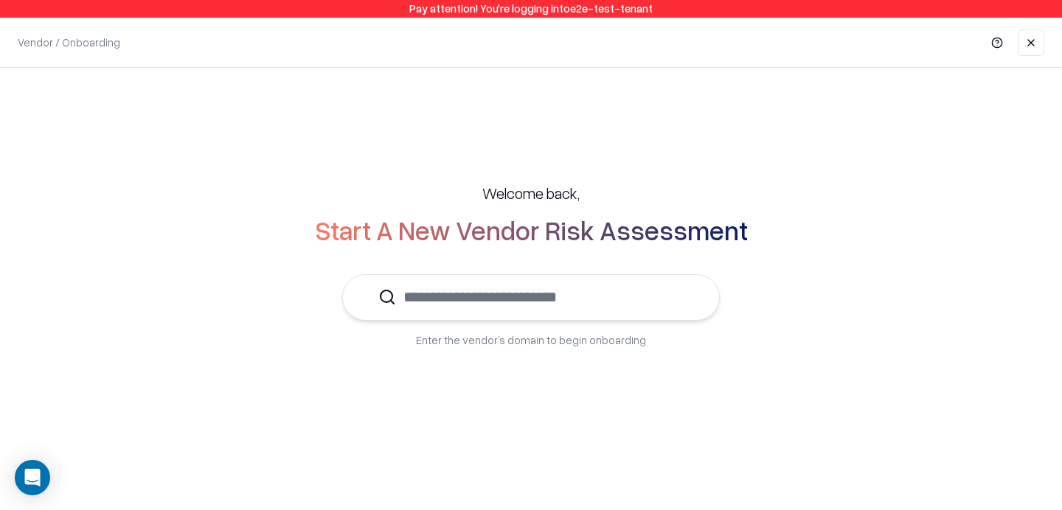
click at [521, 290] on input "text" at bounding box center [540, 297] width 288 height 45
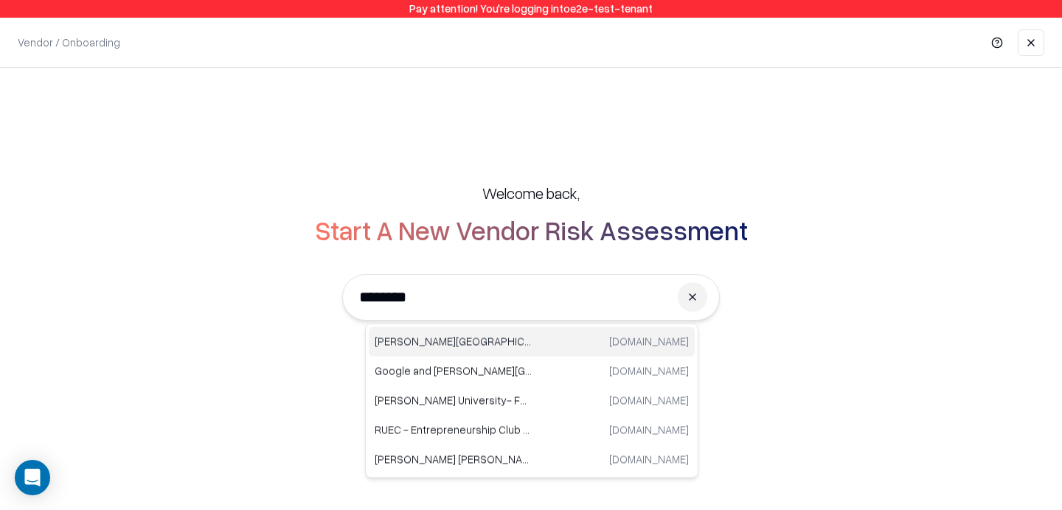
click at [478, 339] on p "[PERSON_NAME][GEOGRAPHIC_DATA]" at bounding box center [453, 341] width 157 height 15
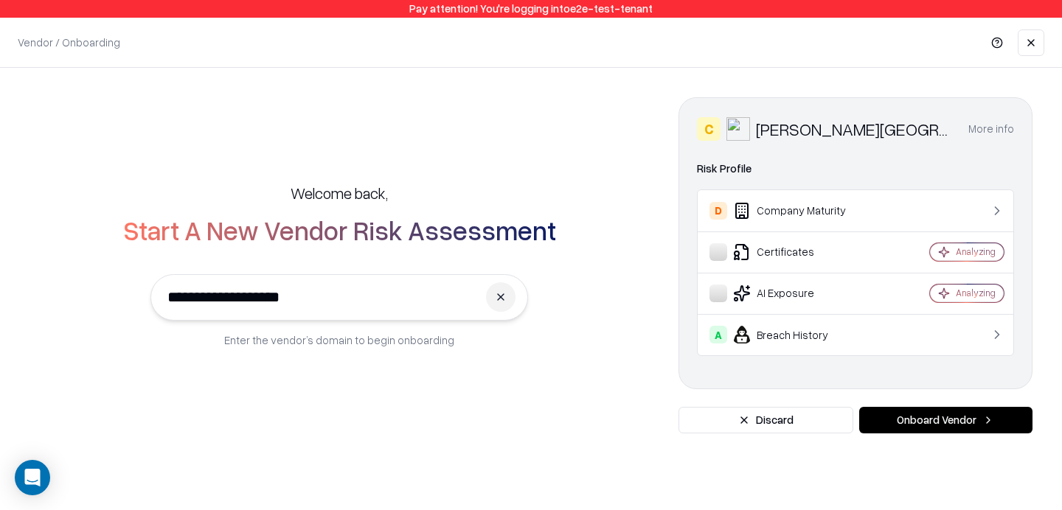
type input "**********"
click at [891, 414] on button "Onboard Vendor" at bounding box center [945, 420] width 173 height 27
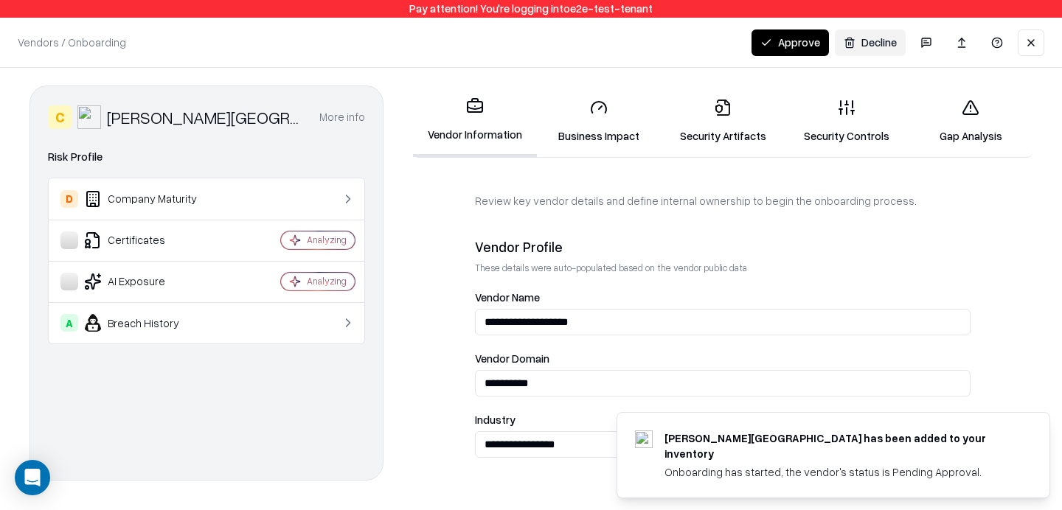
click at [592, 91] on link "Business Impact" at bounding box center [599, 121] width 124 height 69
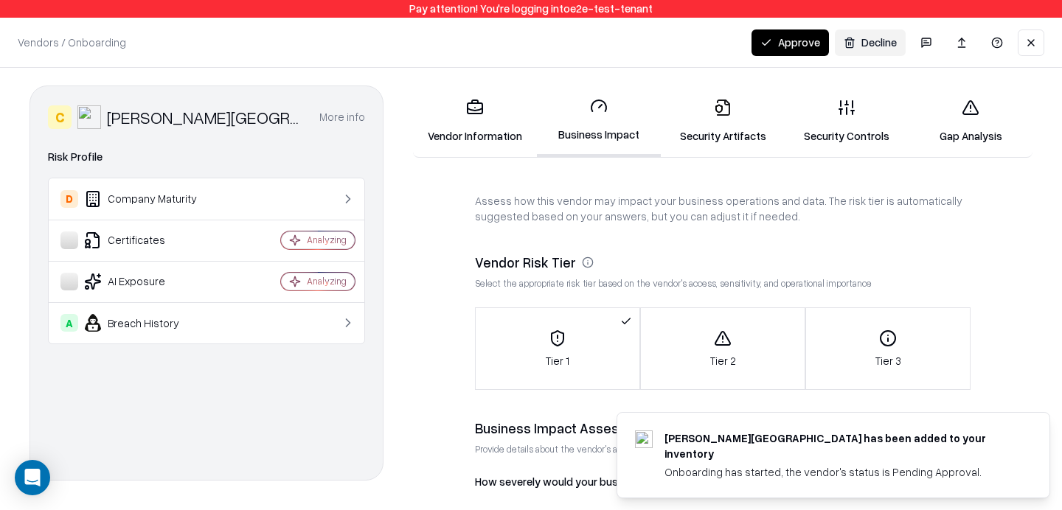
click at [739, 153] on link "Security Artifacts" at bounding box center [723, 121] width 124 height 69
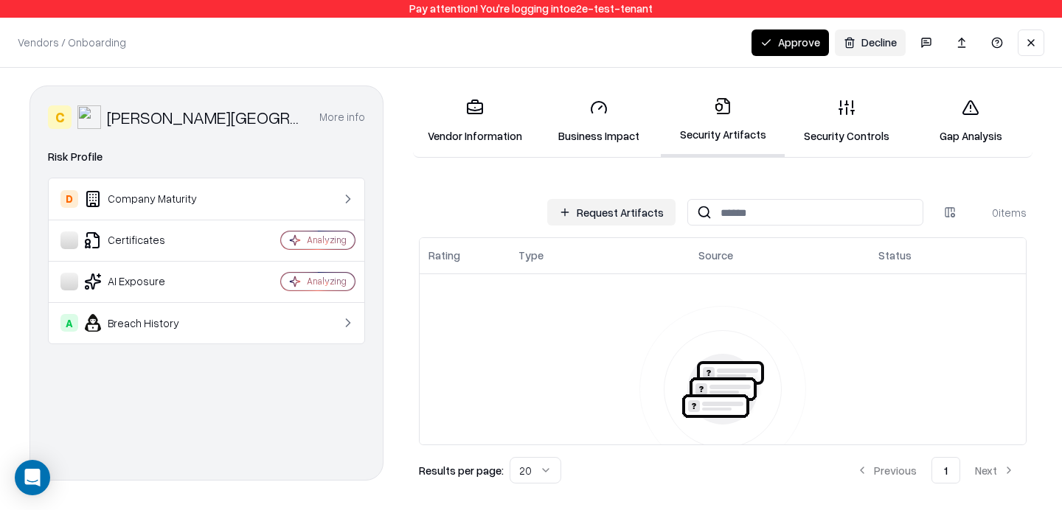
click at [637, 210] on button "Request Artifacts" at bounding box center [611, 212] width 128 height 27
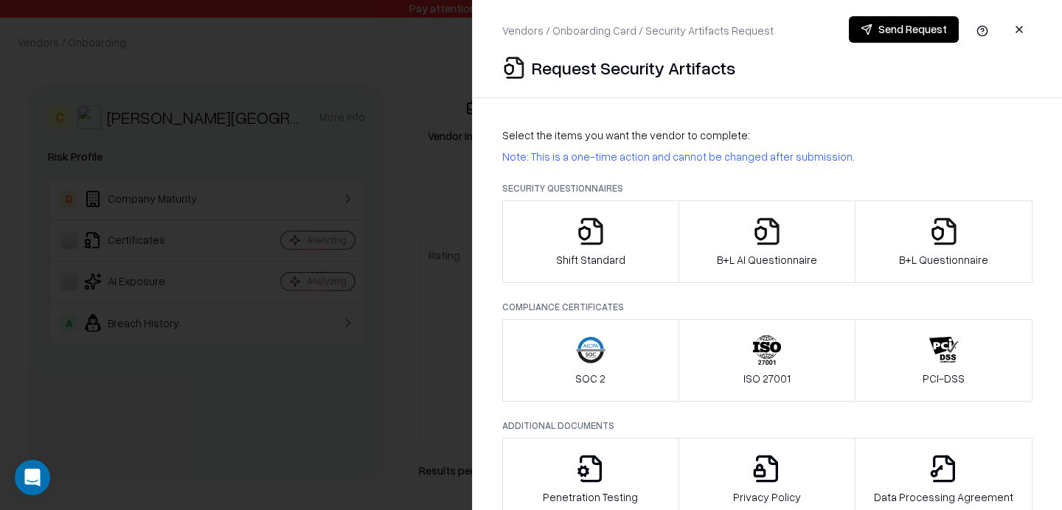
click at [595, 228] on icon "button" at bounding box center [590, 231] width 29 height 29
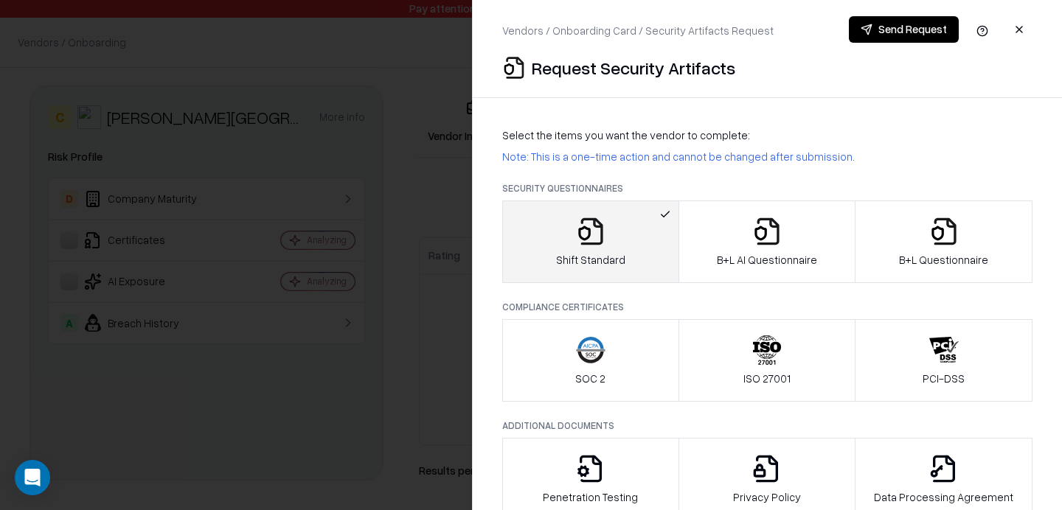
click at [1023, 29] on button "button" at bounding box center [1019, 29] width 27 height 27
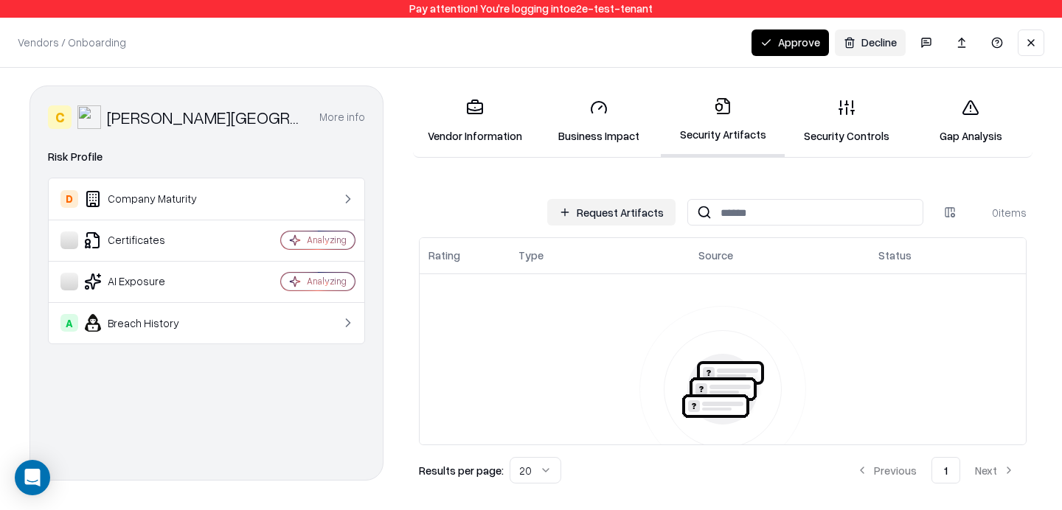
click at [478, 125] on link "Vendor Information" at bounding box center [475, 121] width 124 height 69
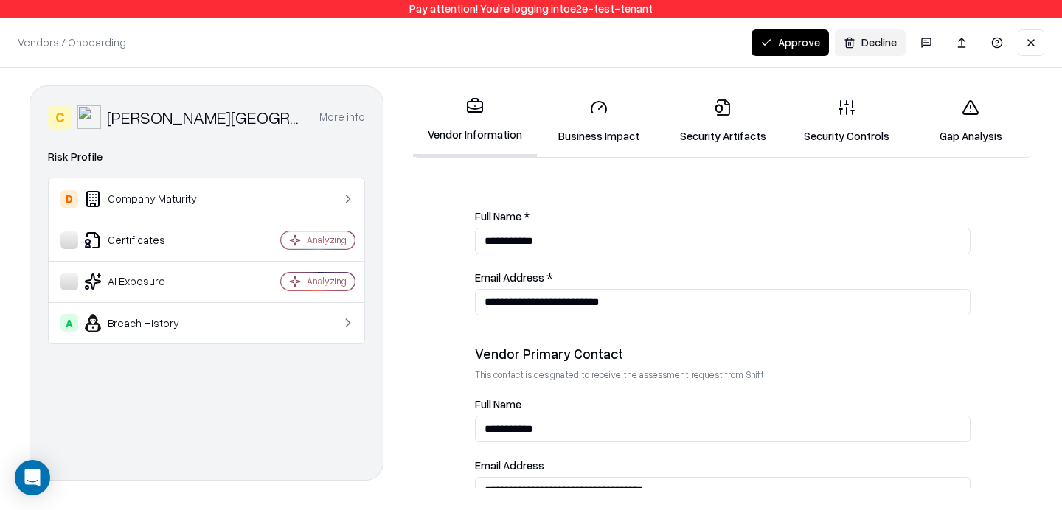
scroll to position [867, 0]
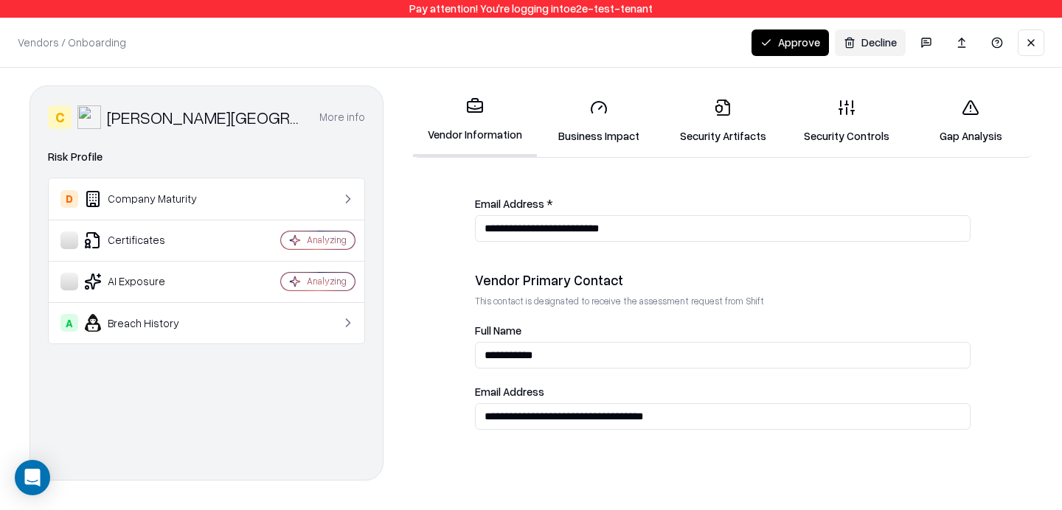
click at [585, 423] on input "**********" at bounding box center [722, 416] width 495 height 27
type input "**********"
click at [734, 114] on link "Security Artifacts" at bounding box center [723, 121] width 124 height 69
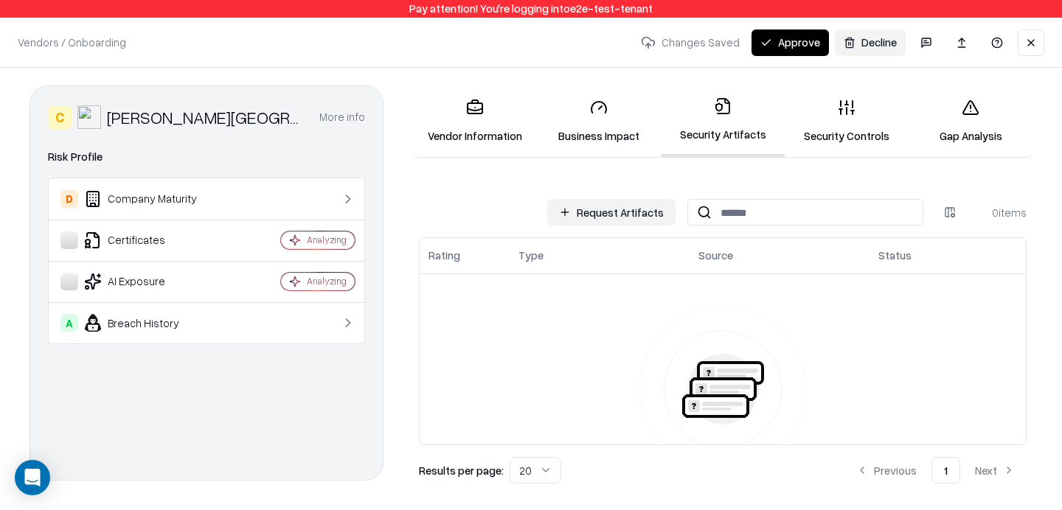
click at [585, 220] on button "Request Artifacts" at bounding box center [611, 212] width 128 height 27
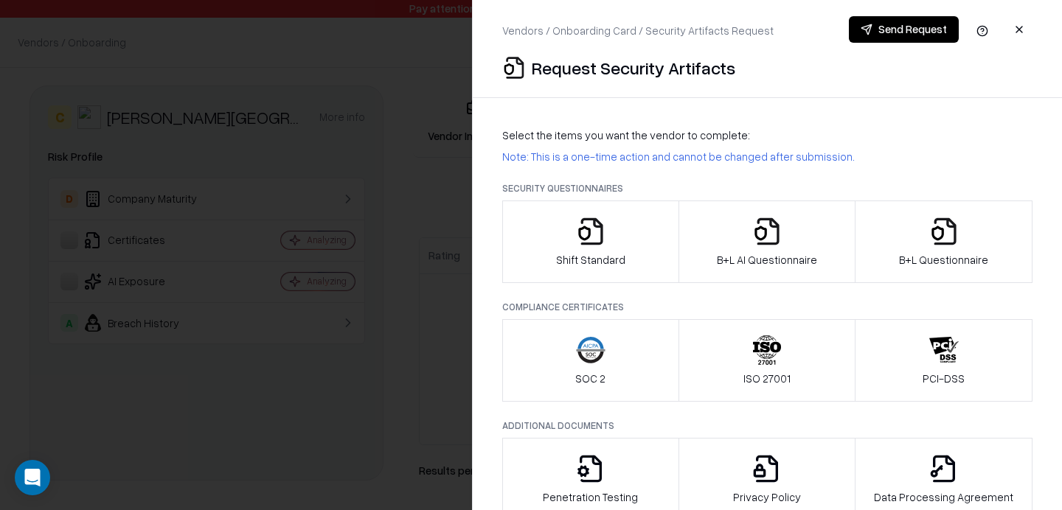
click at [606, 252] on p "Shift Standard" at bounding box center [590, 259] width 69 height 15
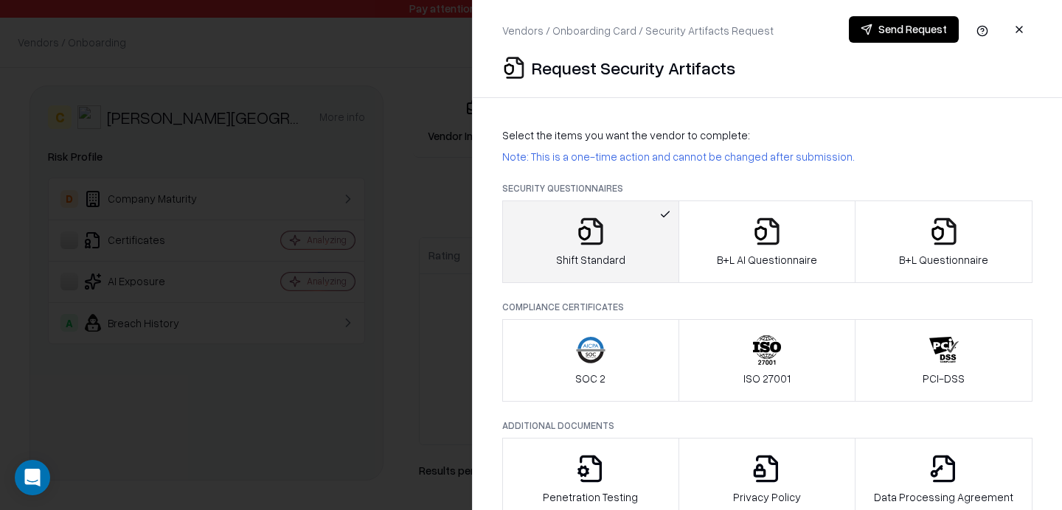
click at [887, 32] on button "Send Request" at bounding box center [904, 29] width 110 height 27
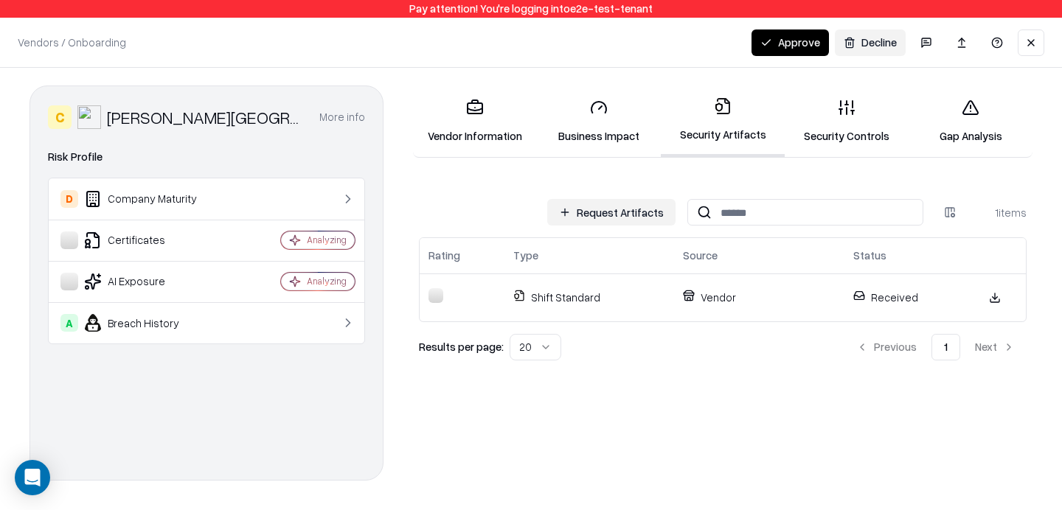
click at [859, 127] on link "Security Controls" at bounding box center [846, 121] width 124 height 69
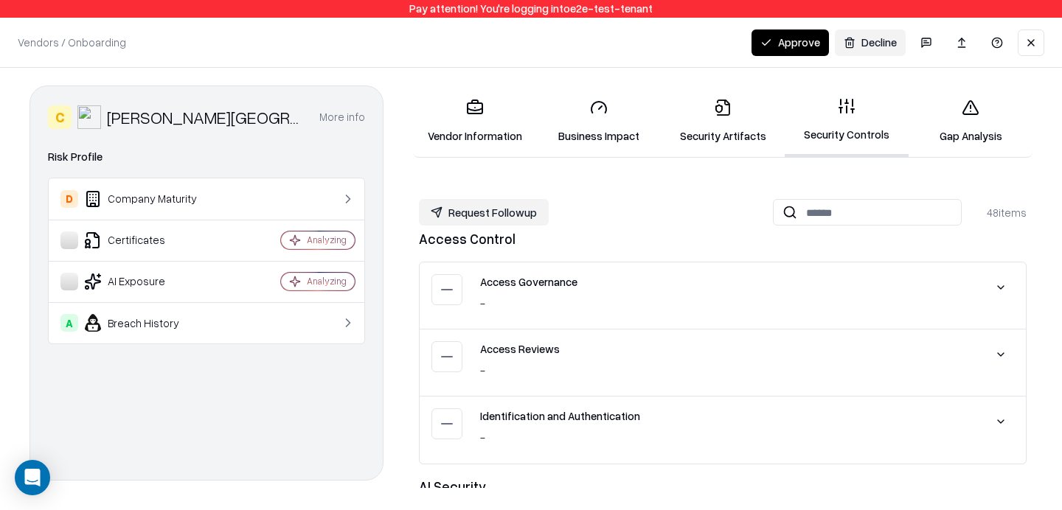
click at [509, 212] on button "Request Followup" at bounding box center [484, 212] width 130 height 27
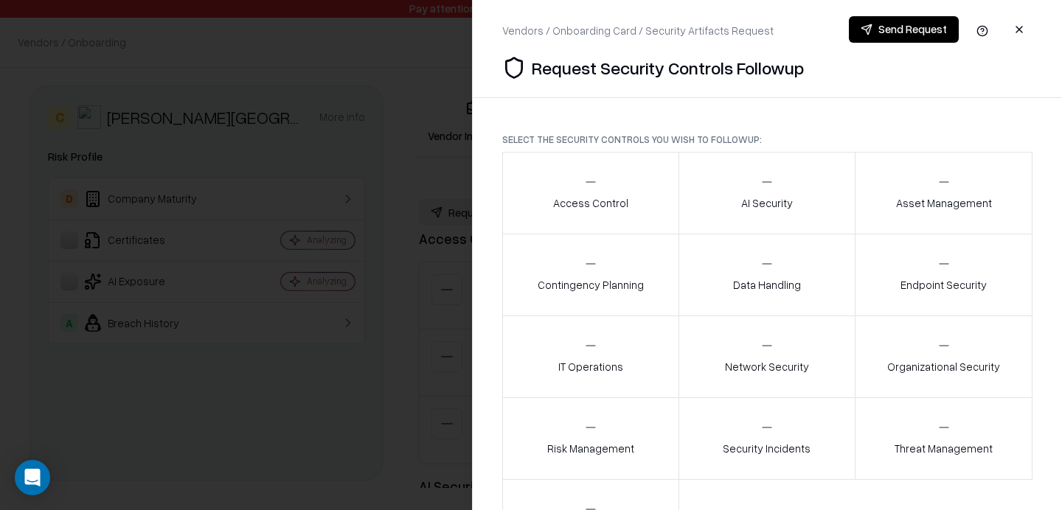
click at [621, 203] on p "Access Control" at bounding box center [590, 202] width 75 height 15
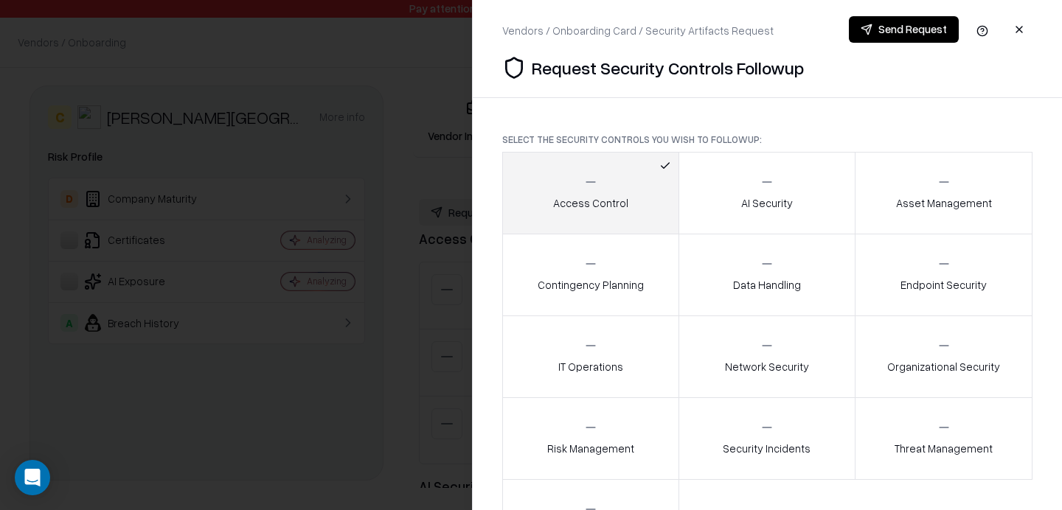
click at [627, 436] on div "Risk Management" at bounding box center [590, 438] width 87 height 36
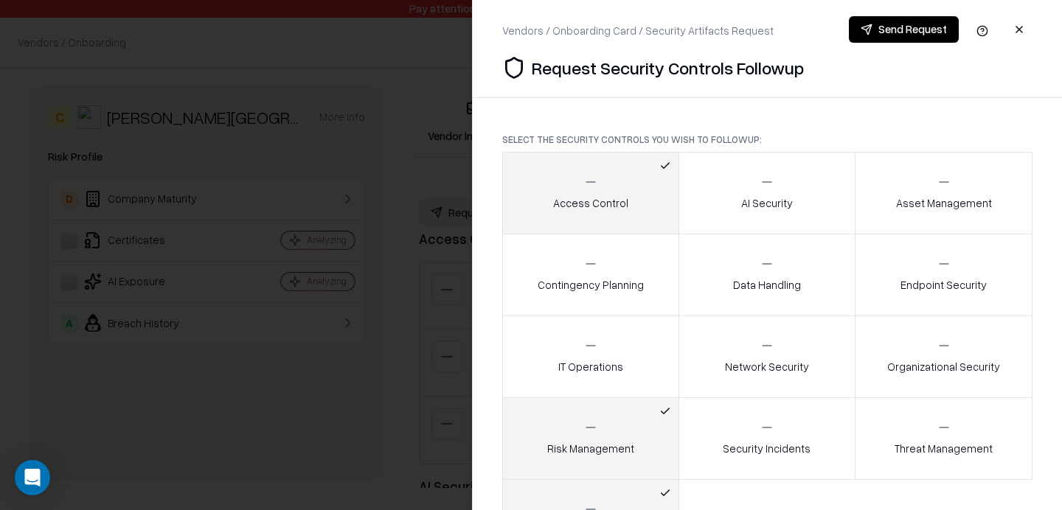
click at [772, 437] on div "Security Incidents" at bounding box center [767, 438] width 88 height 36
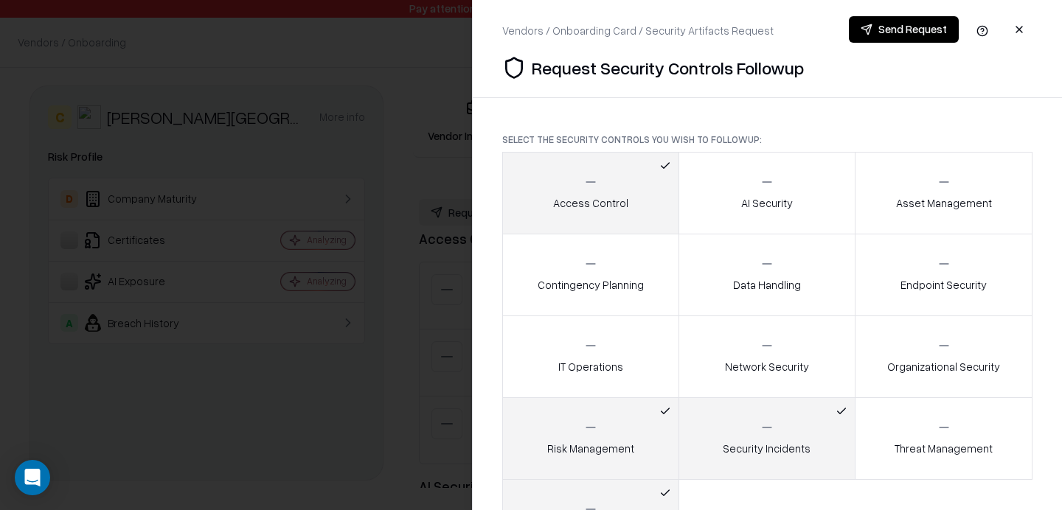
click at [905, 437] on div "Threat Management" at bounding box center [943, 438] width 98 height 36
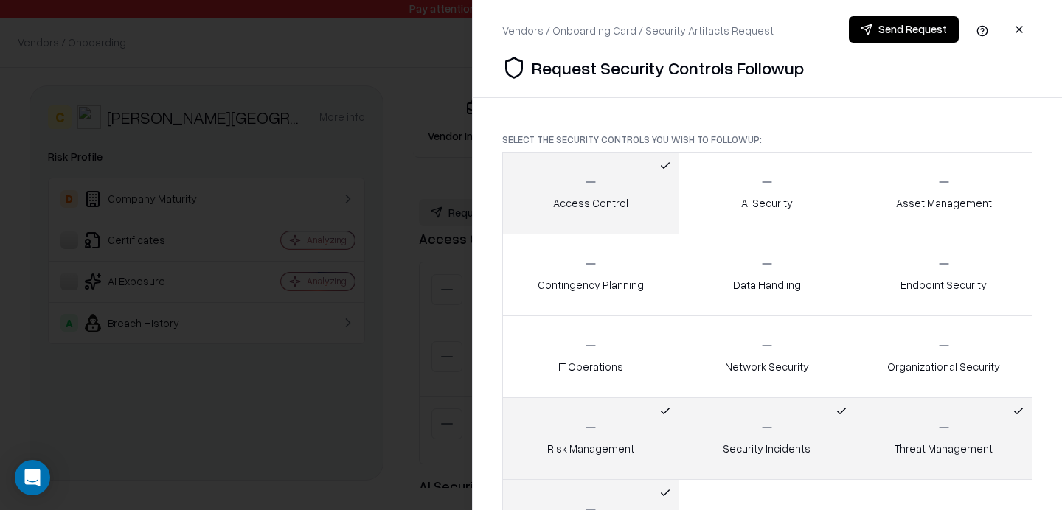
click at [945, 321] on button "Organizational Security" at bounding box center [943, 357] width 178 height 83
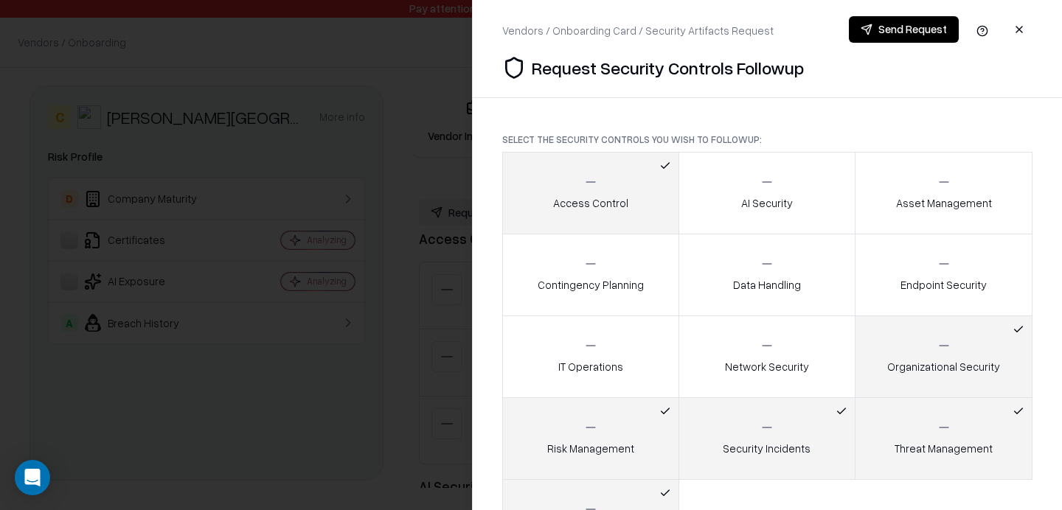
click at [946, 271] on div "Endpoint Security" at bounding box center [943, 275] width 86 height 36
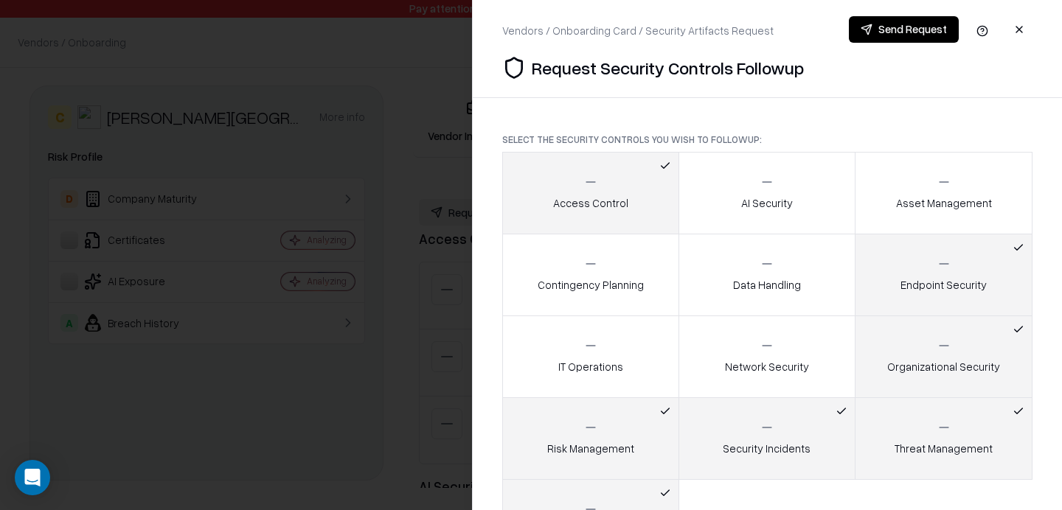
click at [947, 240] on button "Endpoint Security" at bounding box center [943, 275] width 178 height 83
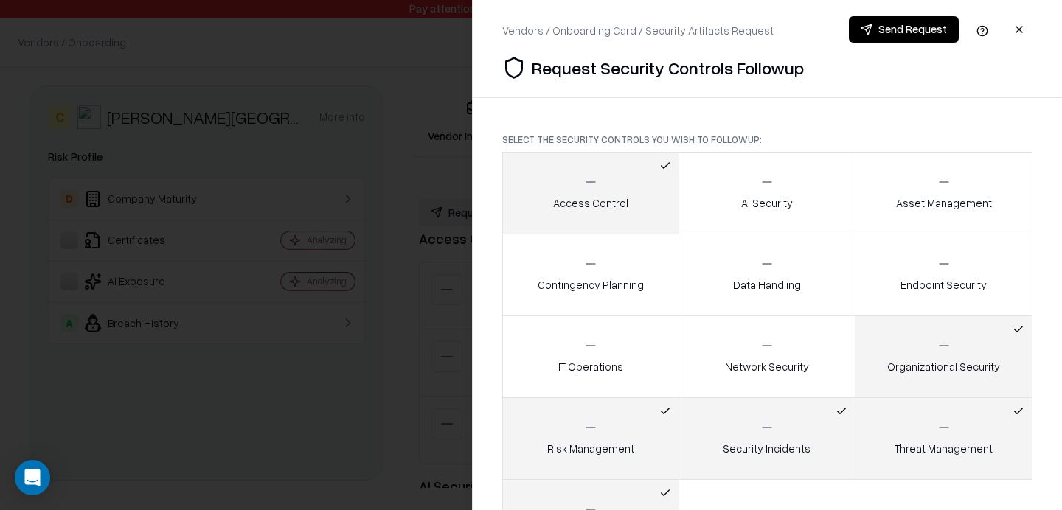
click at [927, 213] on button "Asset Management" at bounding box center [943, 193] width 178 height 83
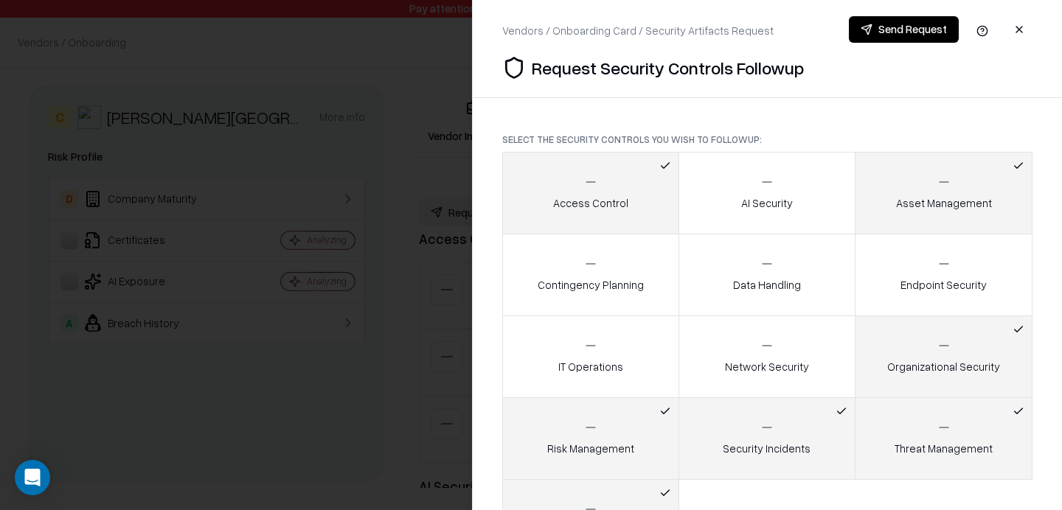
click at [933, 262] on div "Endpoint Security" at bounding box center [943, 275] width 86 height 36
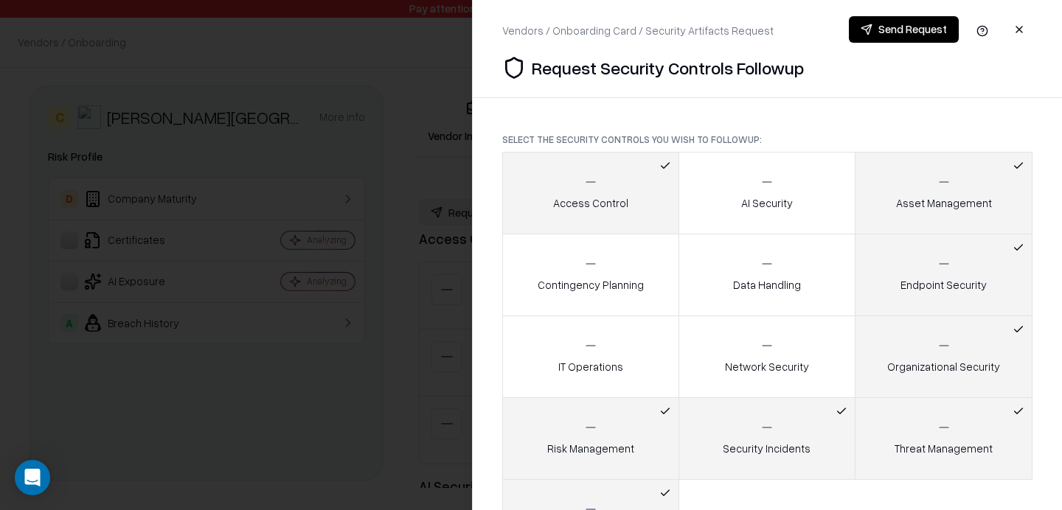
click at [815, 183] on button "AI Security" at bounding box center [767, 193] width 178 height 83
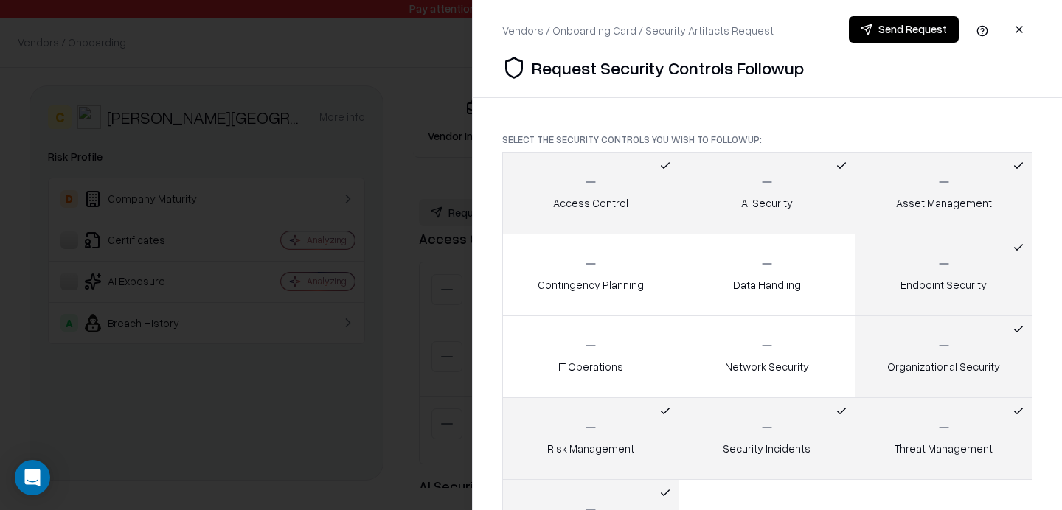
click at [769, 276] on div "Data Handling" at bounding box center [767, 275] width 68 height 36
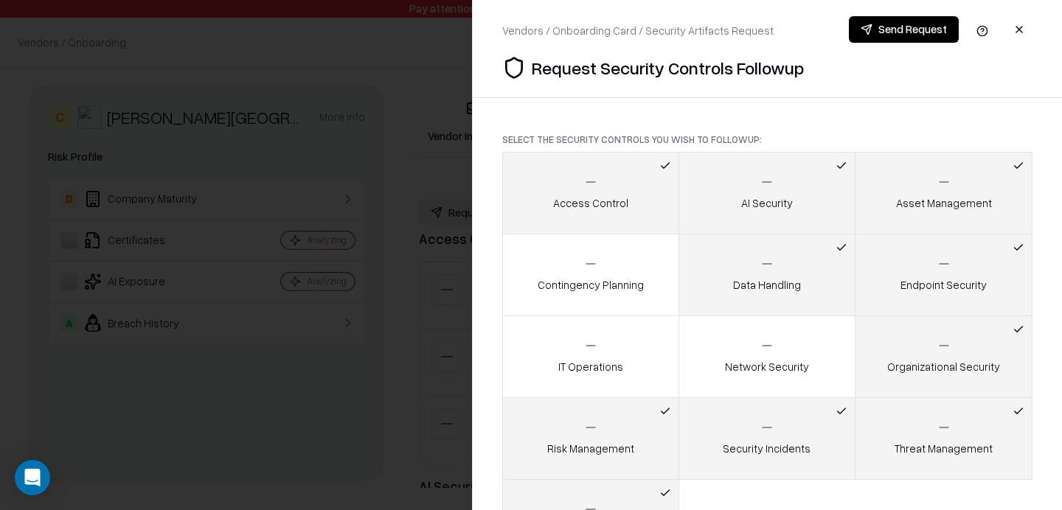
click at [741, 355] on div "Network Security" at bounding box center [767, 356] width 84 height 36
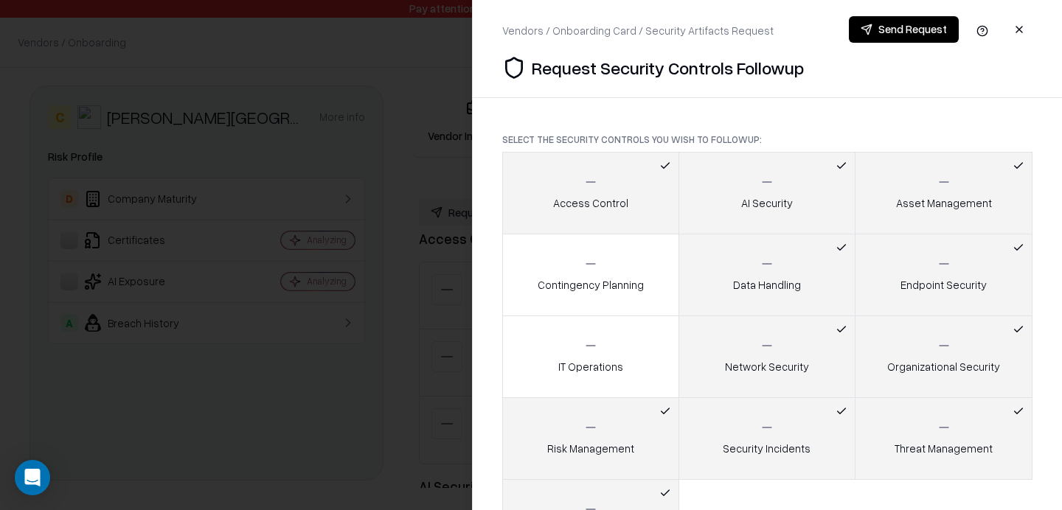
click at [658, 366] on button "IT Operations" at bounding box center [590, 357] width 177 height 83
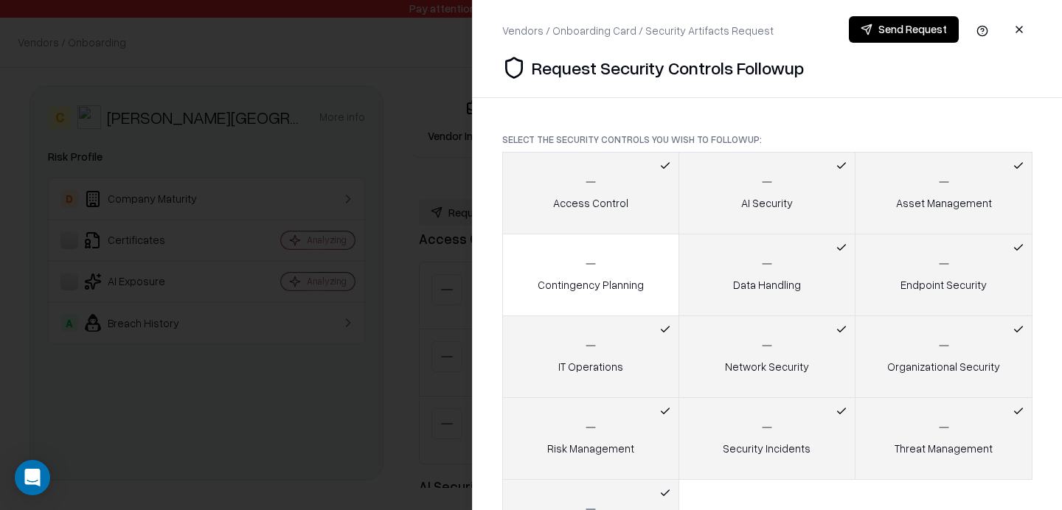
click at [582, 254] on button "Contingency Planning" at bounding box center [590, 275] width 177 height 83
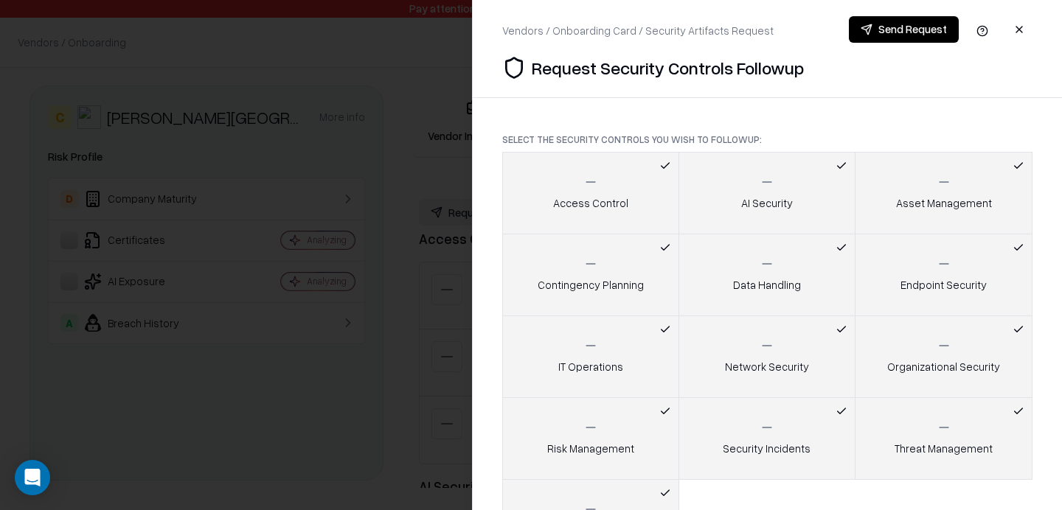
click at [897, 33] on button "Send Request" at bounding box center [904, 29] width 110 height 27
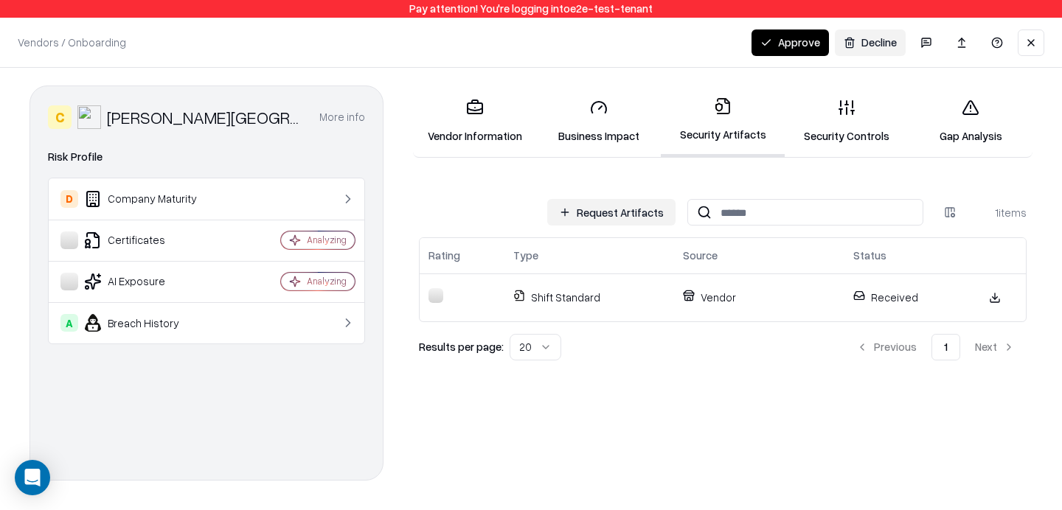
click at [591, 217] on button "Request Artifacts" at bounding box center [611, 212] width 128 height 27
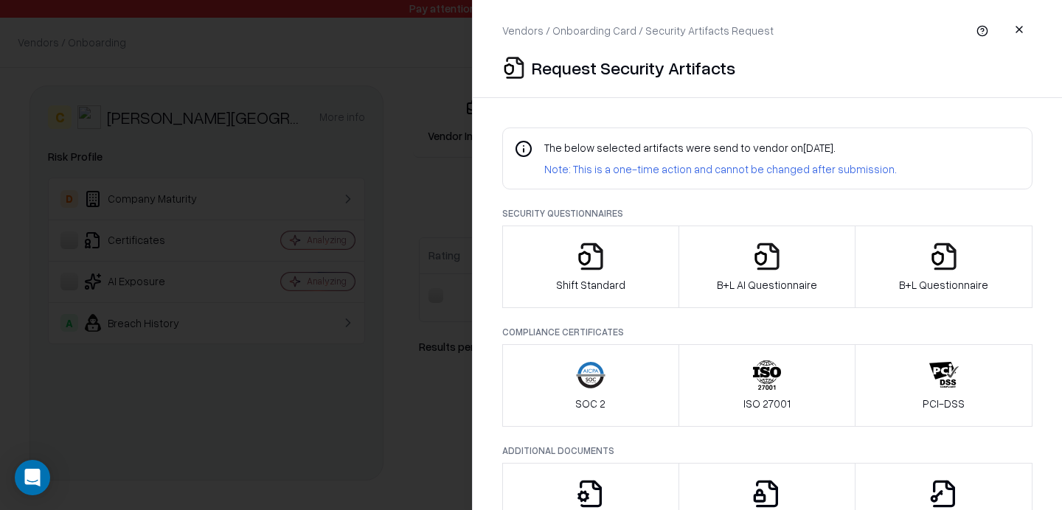
click at [398, 168] on div at bounding box center [531, 255] width 1062 height 510
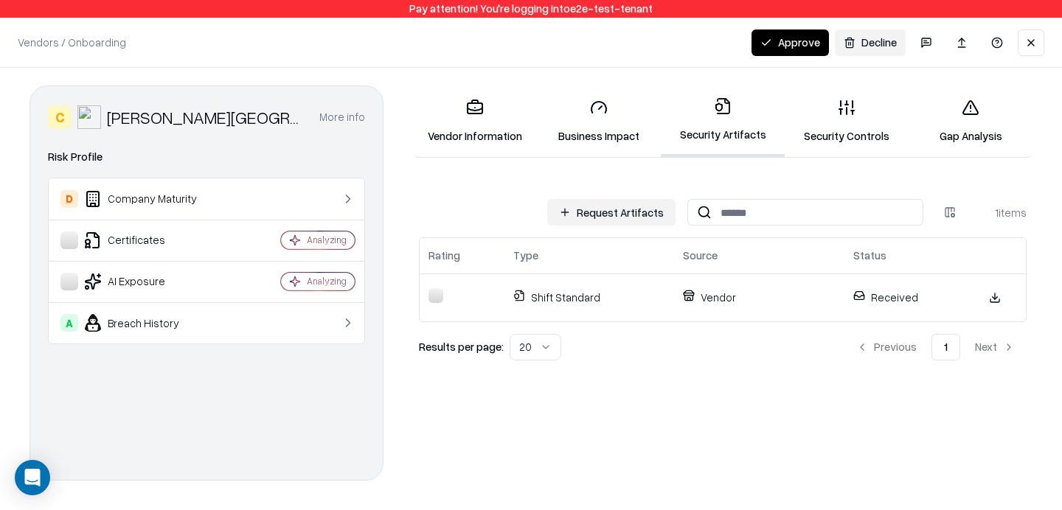
click at [840, 117] on link "Security Controls" at bounding box center [846, 121] width 124 height 69
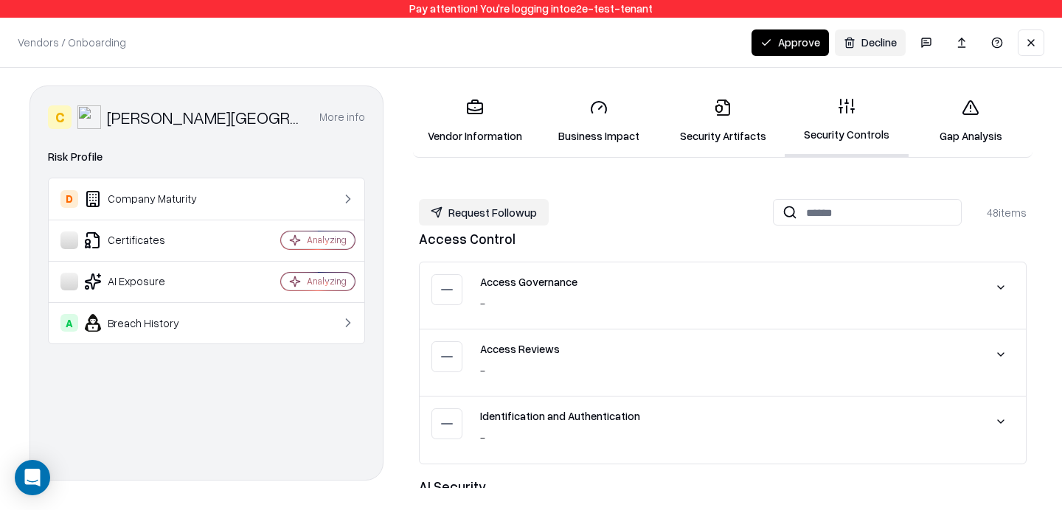
click at [504, 224] on button "Request Followup" at bounding box center [484, 212] width 130 height 27
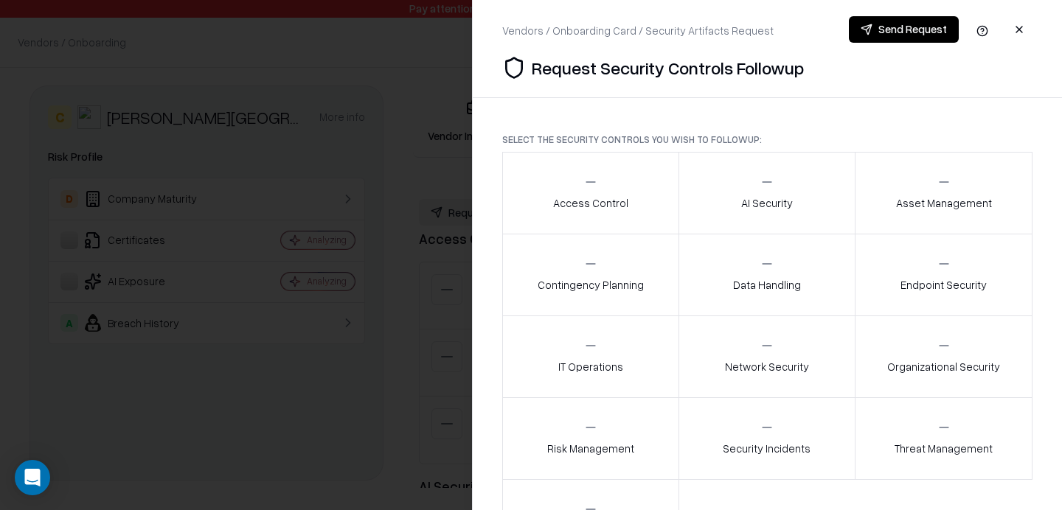
click at [366, 269] on div at bounding box center [531, 255] width 1062 height 510
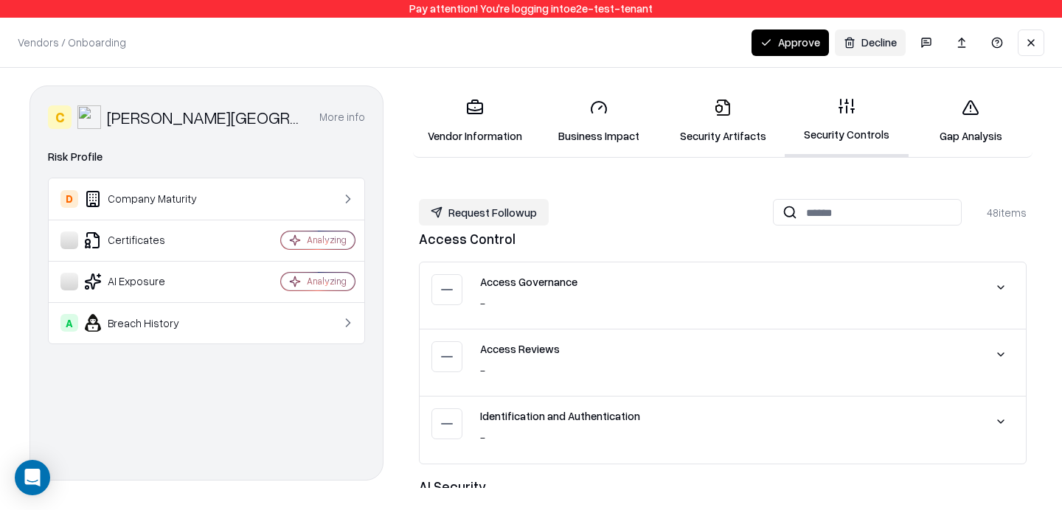
click at [849, 120] on link "Security Controls" at bounding box center [846, 122] width 124 height 72
click at [484, 219] on button "Request Followup" at bounding box center [484, 212] width 130 height 27
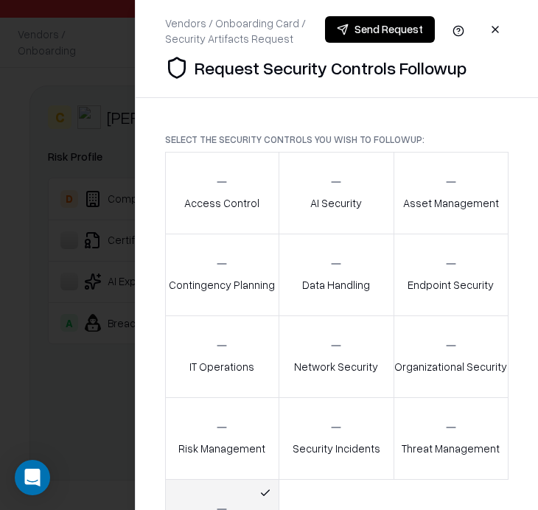
drag, startPoint x: 592, startPoint y: 492, endPoint x: 362, endPoint y: 2, distance: 541.6
click at [0, 0] on body "Pay attention! You're logging into e2e-test-tenant Vendors / Onboarding Changes…" at bounding box center [269, 255] width 538 height 510
click at [108, 85] on div at bounding box center [269, 255] width 538 height 510
